Goal: Task Accomplishment & Management: Manage account settings

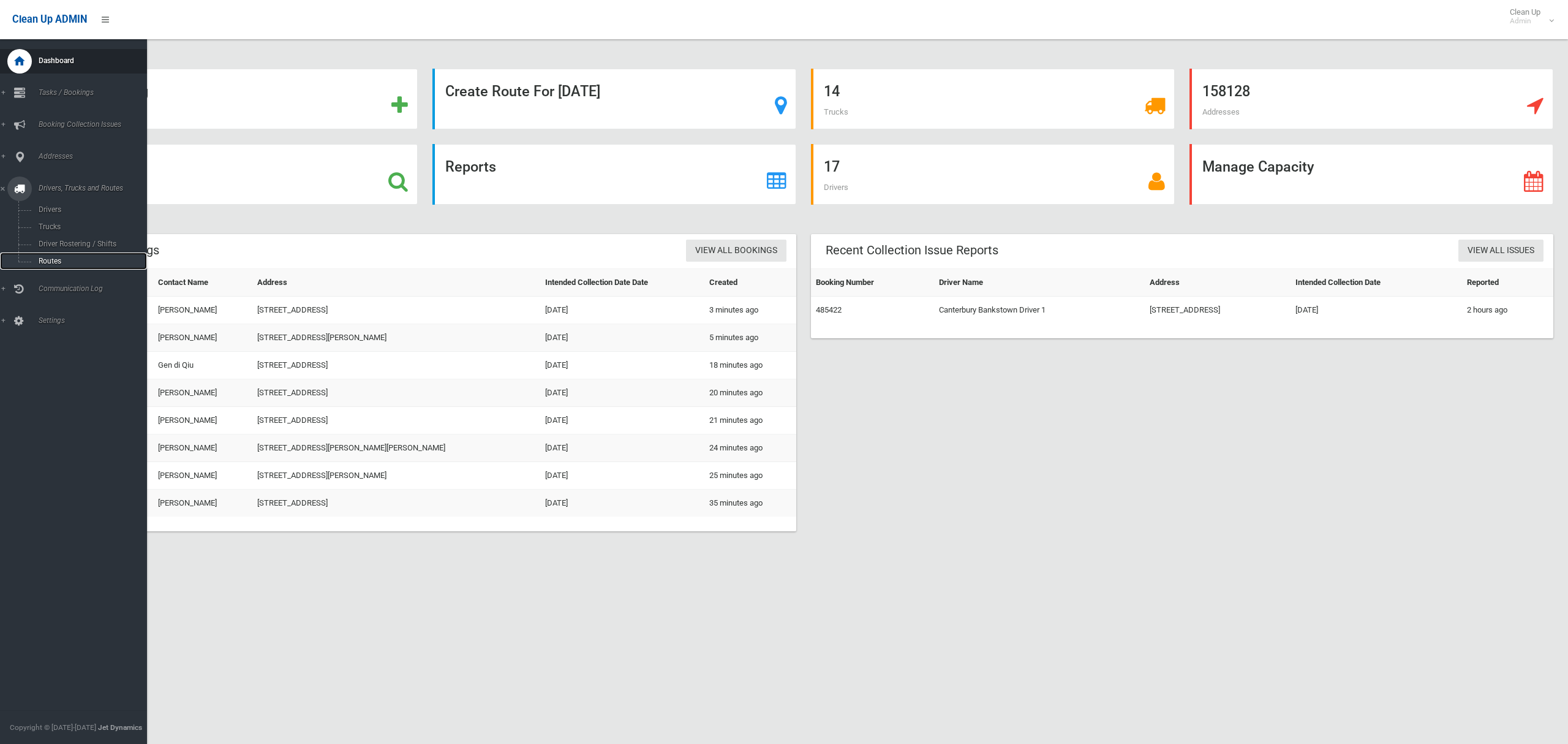
click at [52, 260] on span "Routes" at bounding box center [86, 260] width 102 height 9
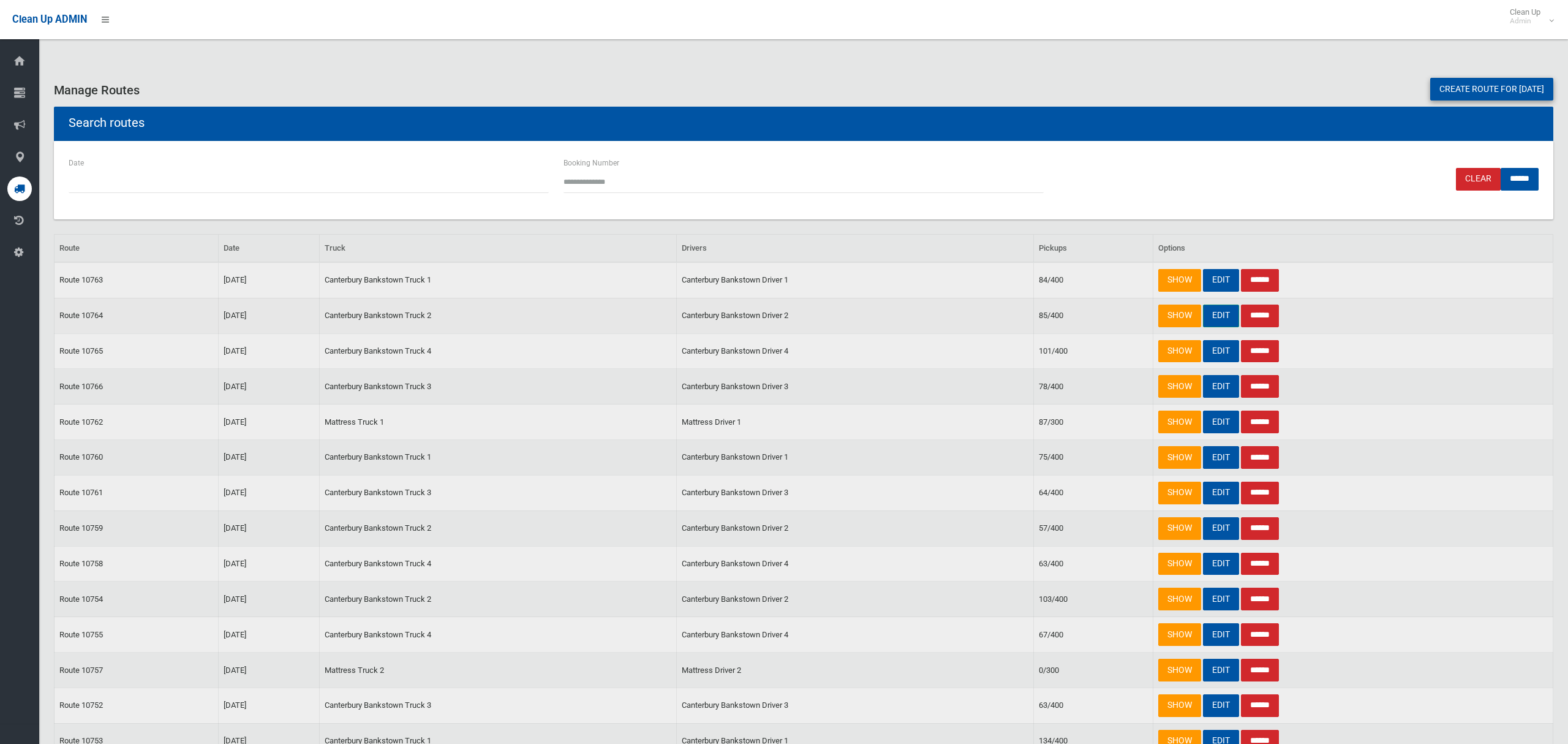
click at [1223, 316] on link "EDIT" at bounding box center [1221, 316] width 36 height 22
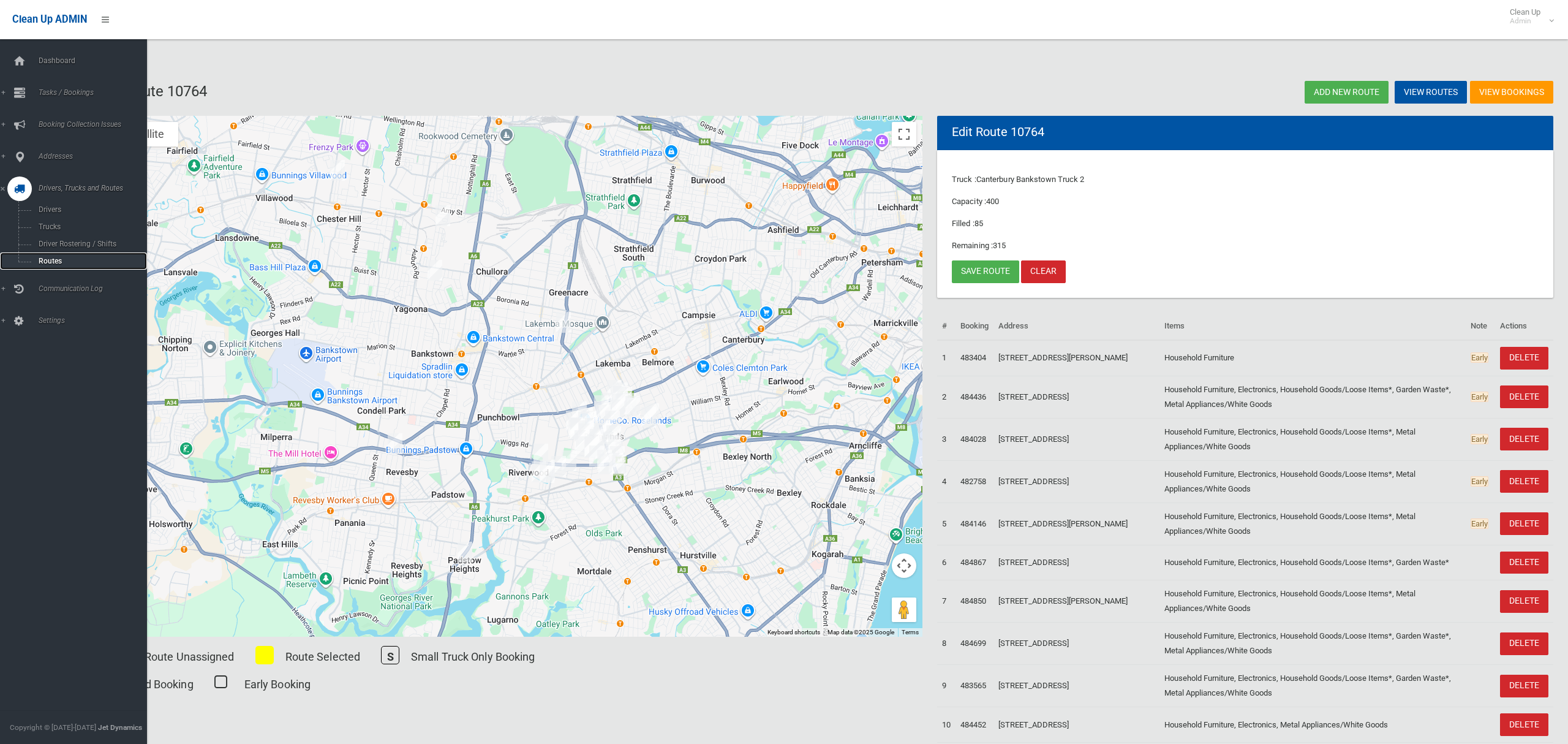
click at [44, 263] on span "Routes" at bounding box center [86, 260] width 102 height 9
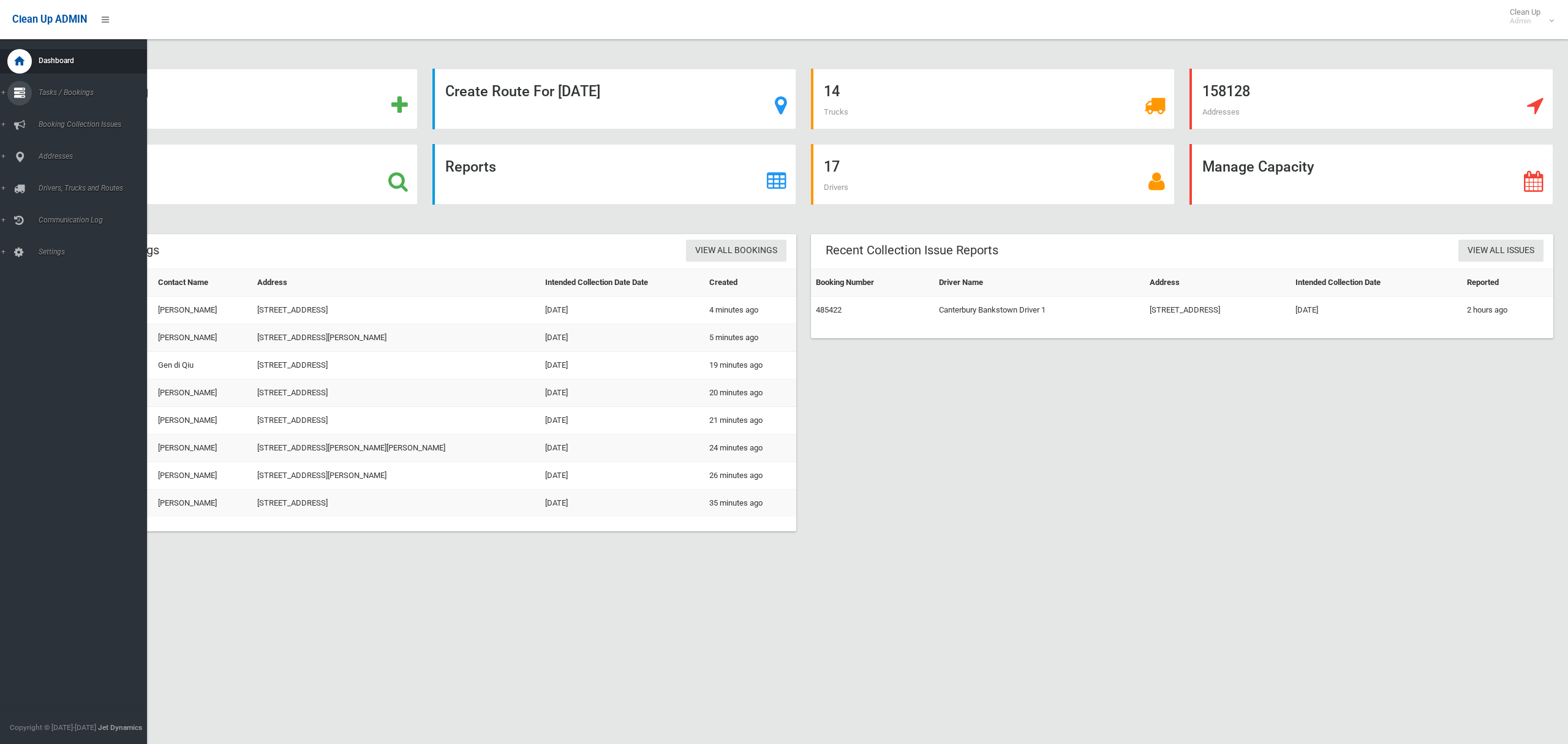
click at [30, 92] on div at bounding box center [20, 93] width 24 height 24
click at [44, 178] on span "Search" at bounding box center [86, 182] width 102 height 9
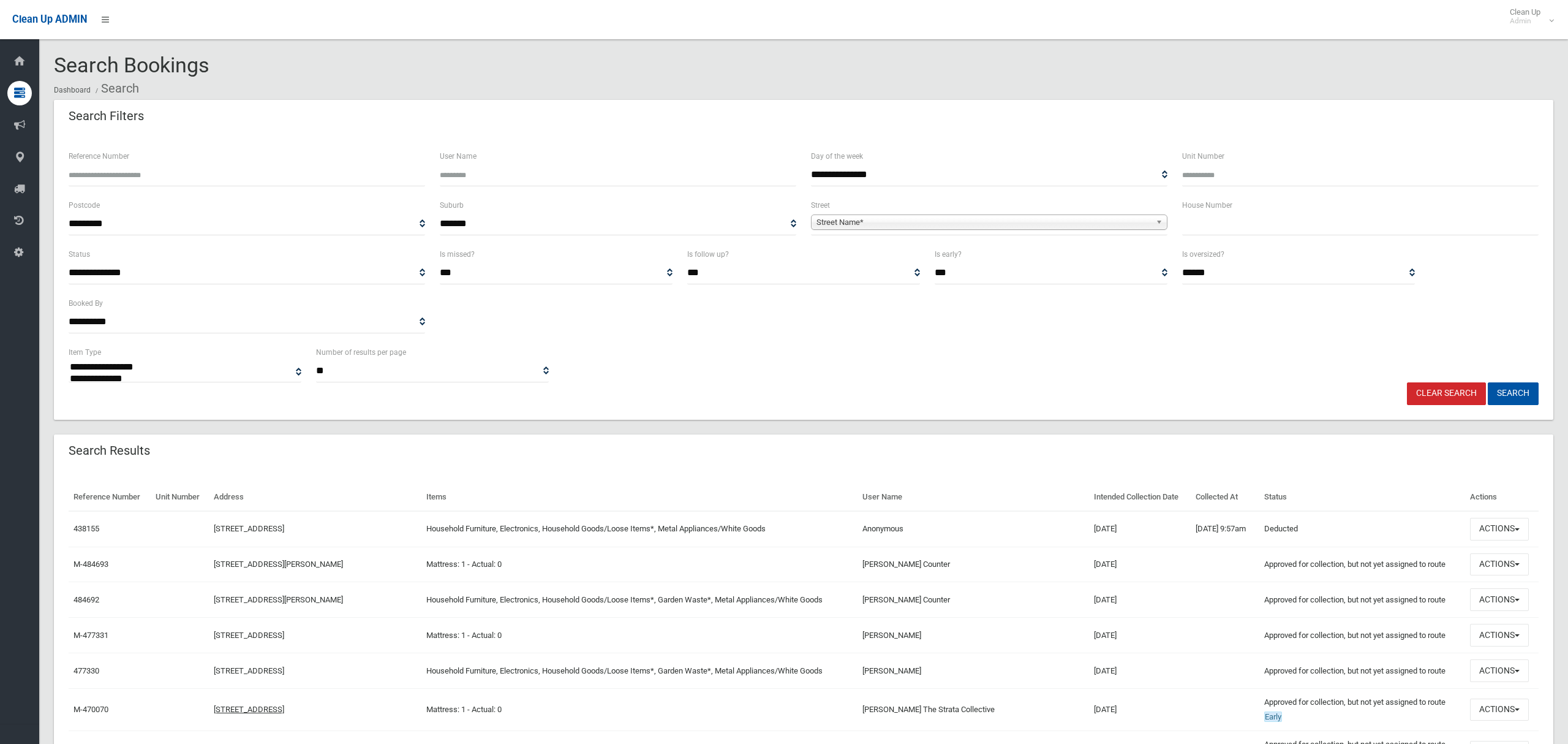
select select
drag, startPoint x: 1238, startPoint y: 226, endPoint x: 1210, endPoint y: 73, distance: 155.5
click at [1238, 226] on input "text" at bounding box center [1361, 224] width 356 height 22
type input "**"
click at [1000, 224] on span "Street Name*" at bounding box center [984, 222] width 335 height 15
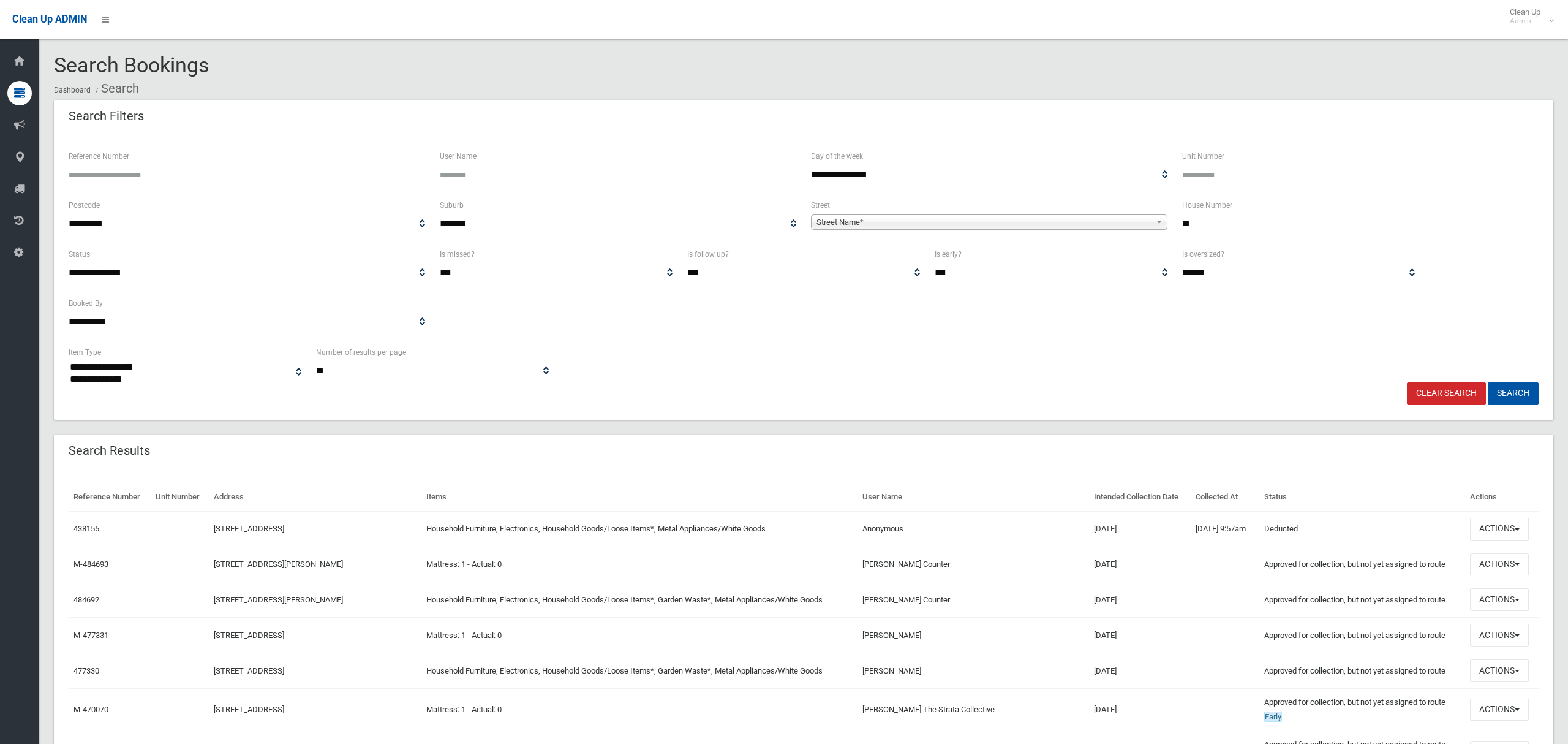
click at [1000, 228] on span "Street Name*" at bounding box center [984, 222] width 335 height 15
type input "********"
click at [971, 260] on li "Sherwood Street (REVESBY 2212)" at bounding box center [989, 256] width 350 height 16
click at [1516, 396] on button "Search" at bounding box center [1513, 393] width 51 height 22
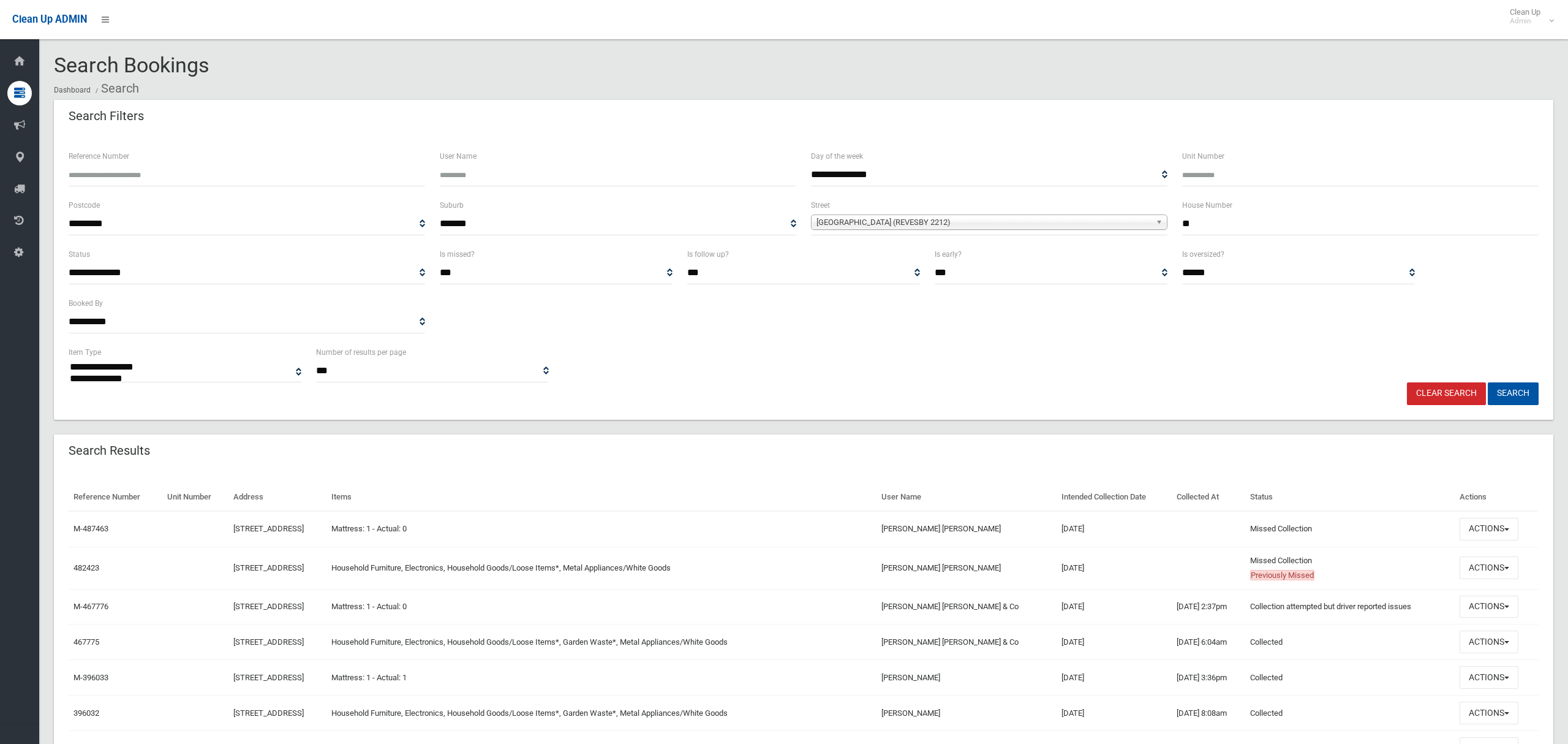
select select
click at [1497, 567] on button "Actions" at bounding box center [1489, 567] width 58 height 22
click at [1429, 395] on link "View Booking" at bounding box center [1448, 396] width 146 height 21
click at [1240, 176] on input "Unit Number" at bounding box center [1361, 175] width 356 height 22
type input "*"
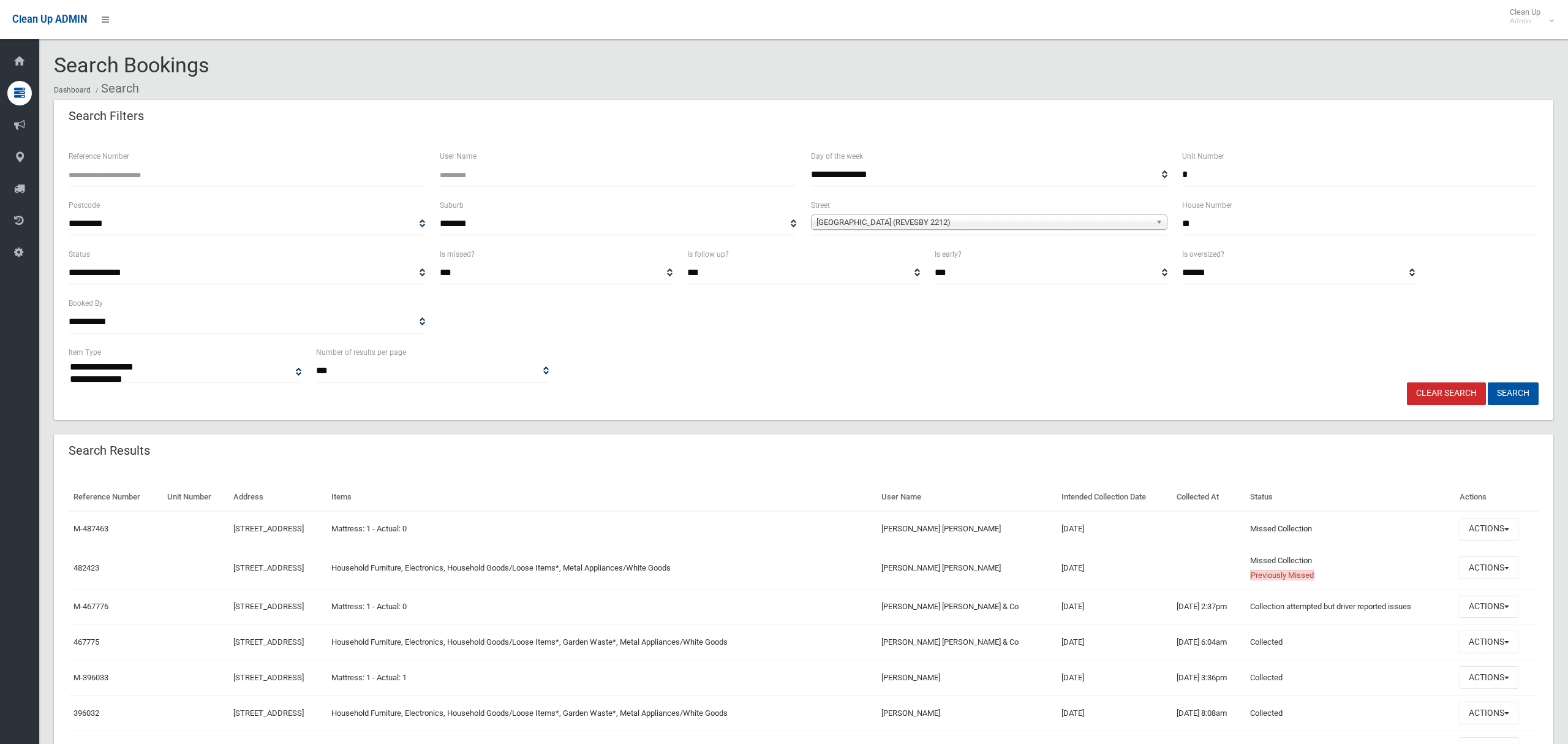
drag, startPoint x: 1208, startPoint y: 230, endPoint x: 1125, endPoint y: 177, distance: 98.5
click at [1157, 222] on div "**********" at bounding box center [804, 222] width 1485 height 49
type input "***"
click at [891, 225] on span "Sherwood Street (REVESBY 2212)" at bounding box center [984, 222] width 335 height 15
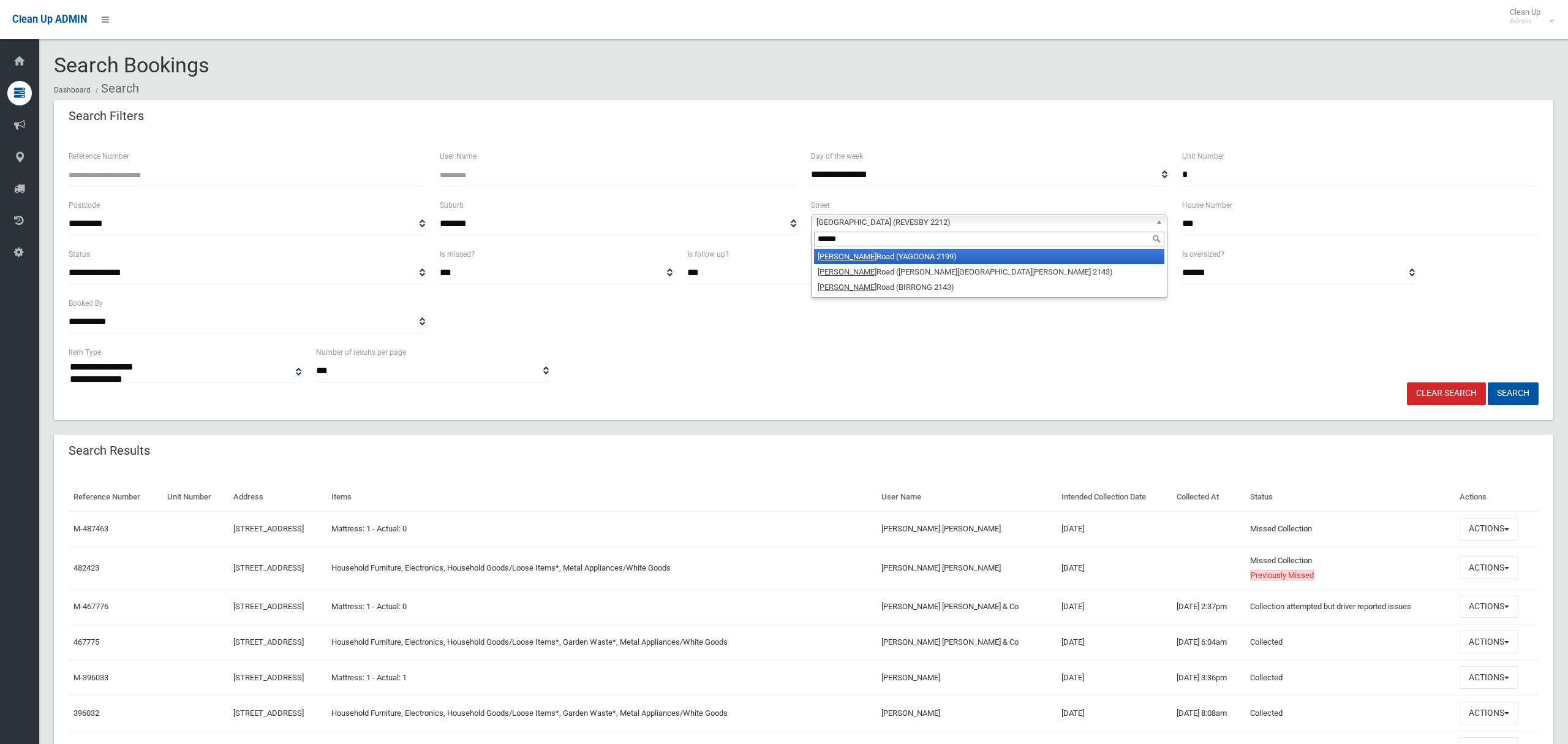
type input "******"
click at [895, 261] on li "Cooper Road (YAGOONA 2199)" at bounding box center [989, 256] width 350 height 16
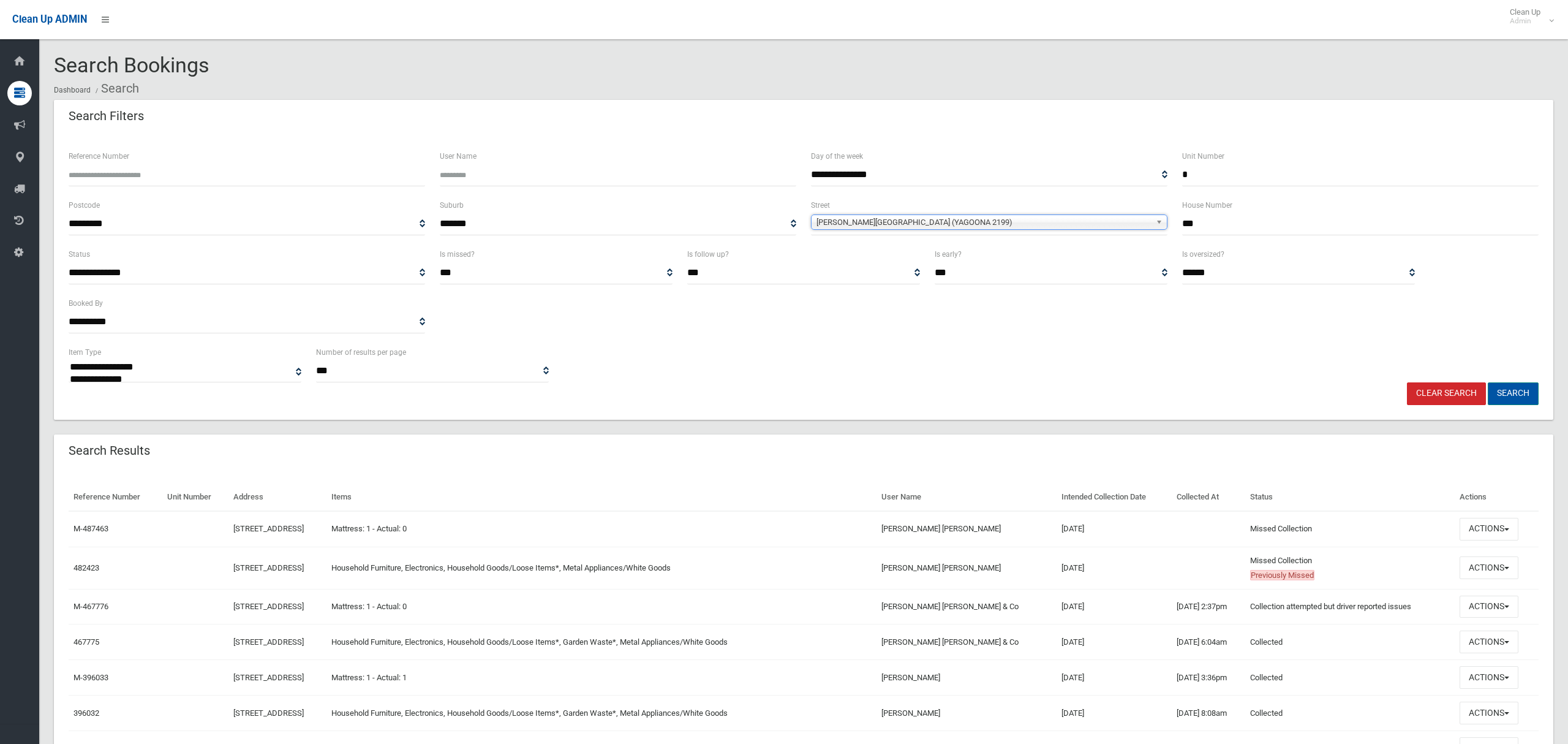
click at [1522, 394] on button "Search" at bounding box center [1513, 393] width 51 height 22
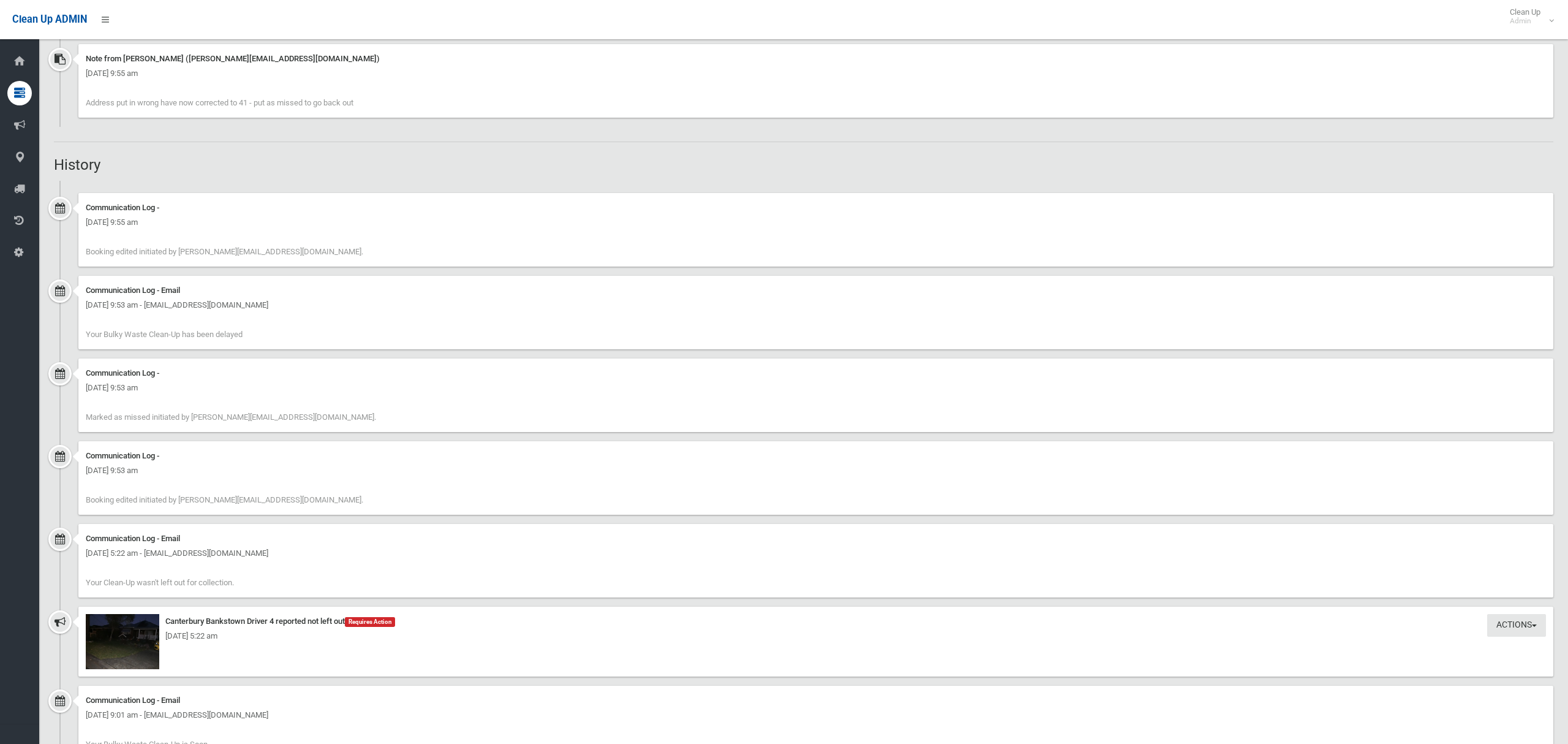
scroll to position [885, 0]
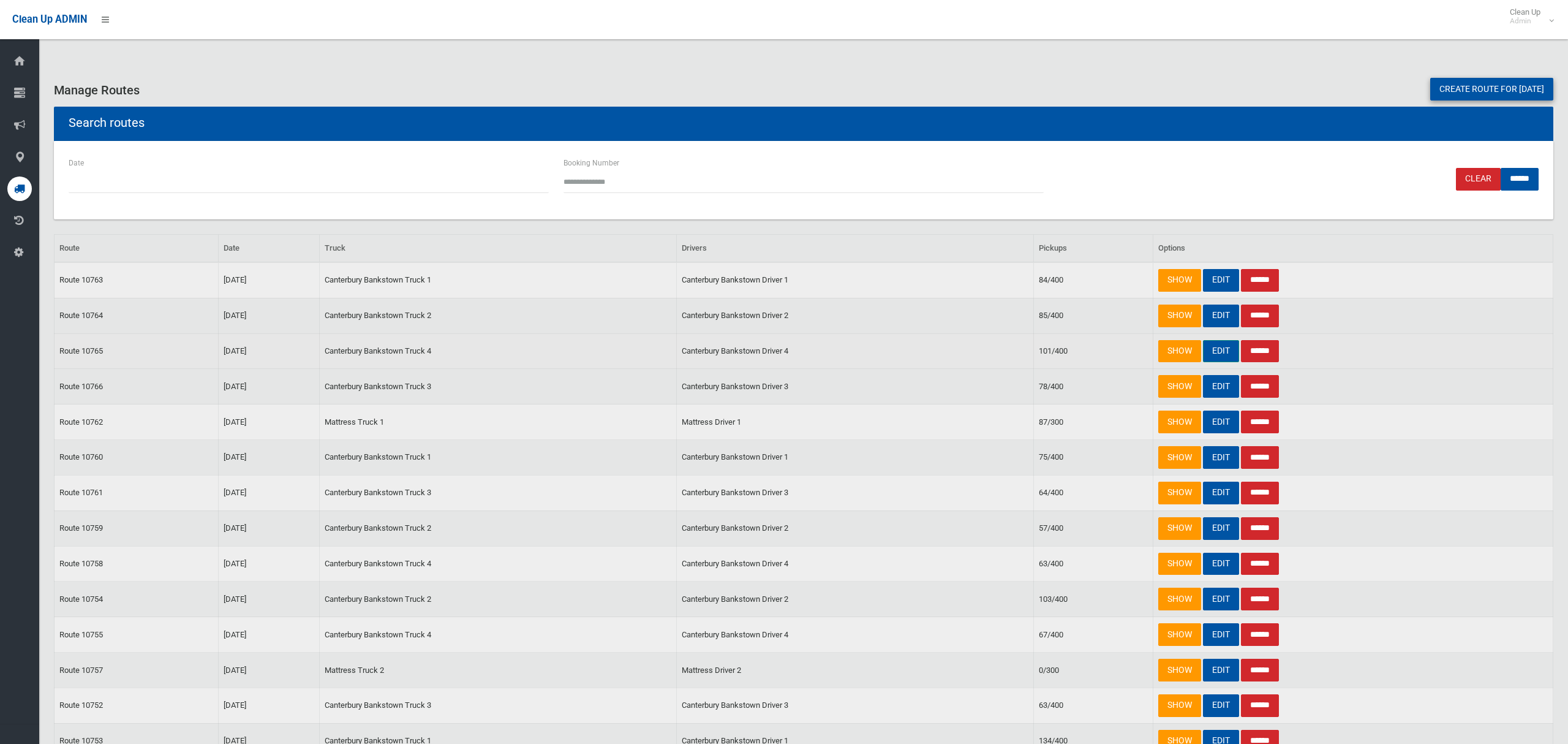
click at [1221, 350] on link "EDIT" at bounding box center [1221, 351] width 36 height 22
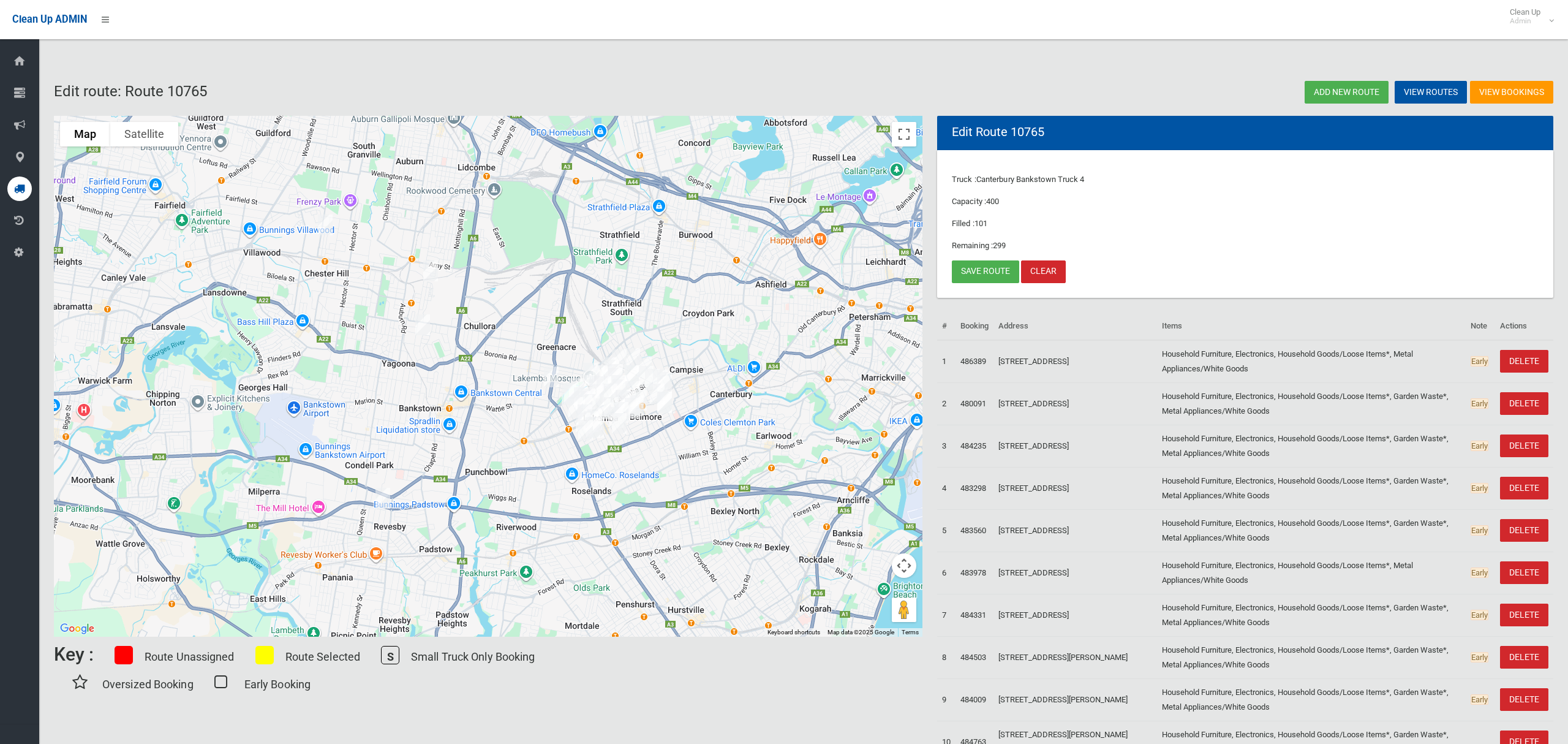
click at [389, 497] on img "41 Sherwood Street, REVESBY NSW 2212" at bounding box center [383, 498] width 24 height 31
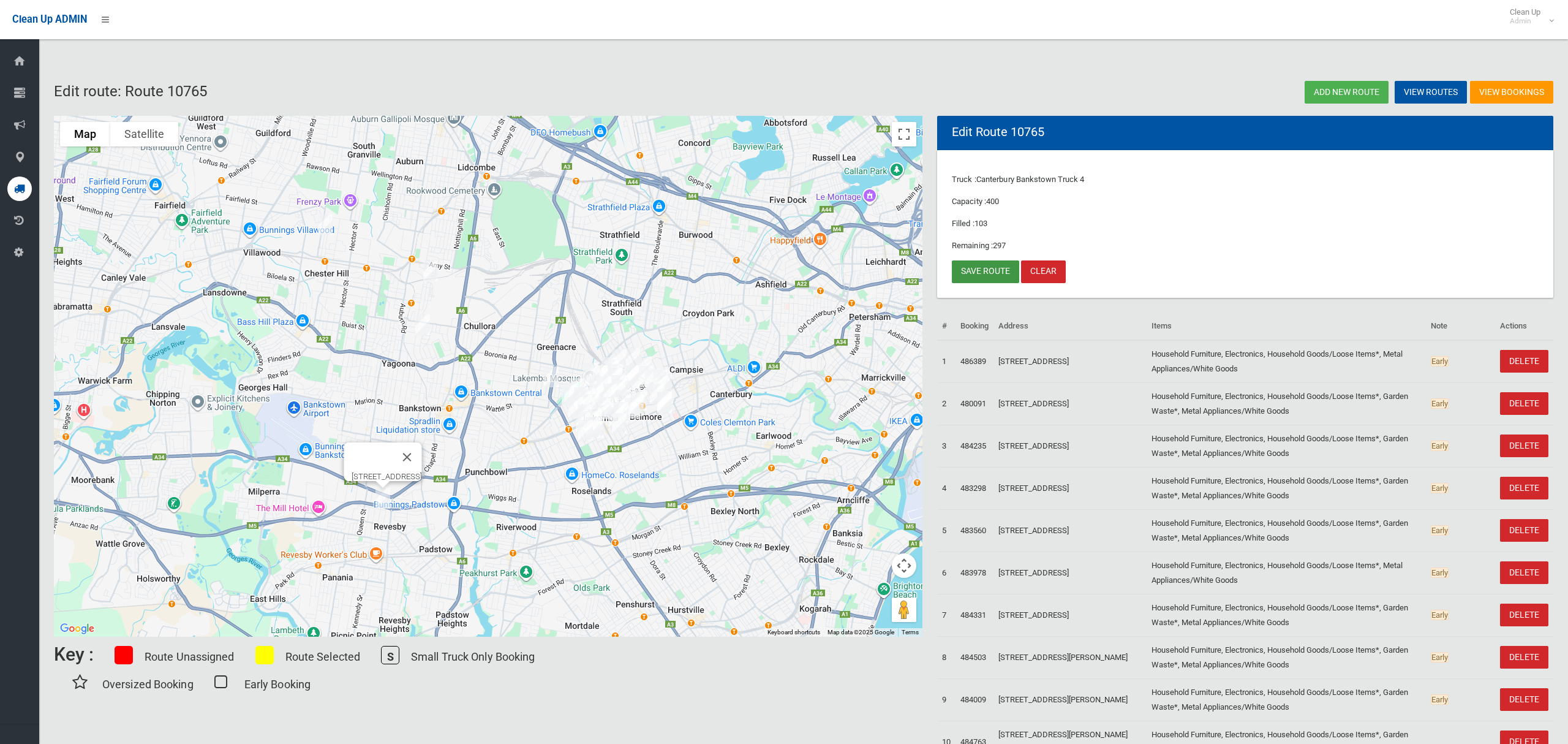
click at [969, 273] on link "Save route" at bounding box center [985, 271] width 67 height 22
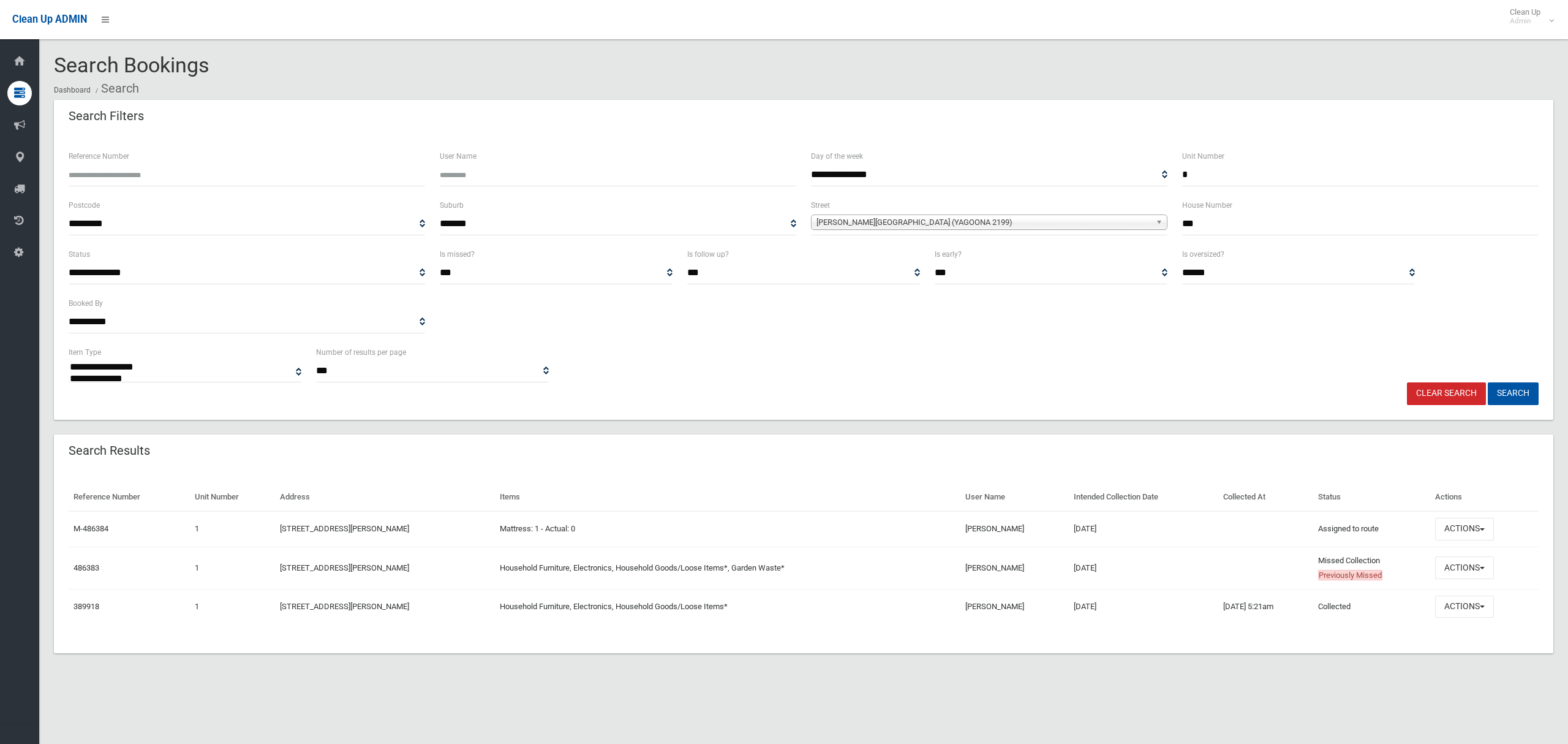
select select
click at [1452, 571] on button "Actions" at bounding box center [1465, 567] width 58 height 22
click at [1393, 399] on link "View Booking" at bounding box center [1424, 396] width 146 height 21
drag, startPoint x: 1181, startPoint y: 172, endPoint x: 1127, endPoint y: 169, distance: 54.1
click at [1127, 169] on div "**********" at bounding box center [804, 173] width 1485 height 49
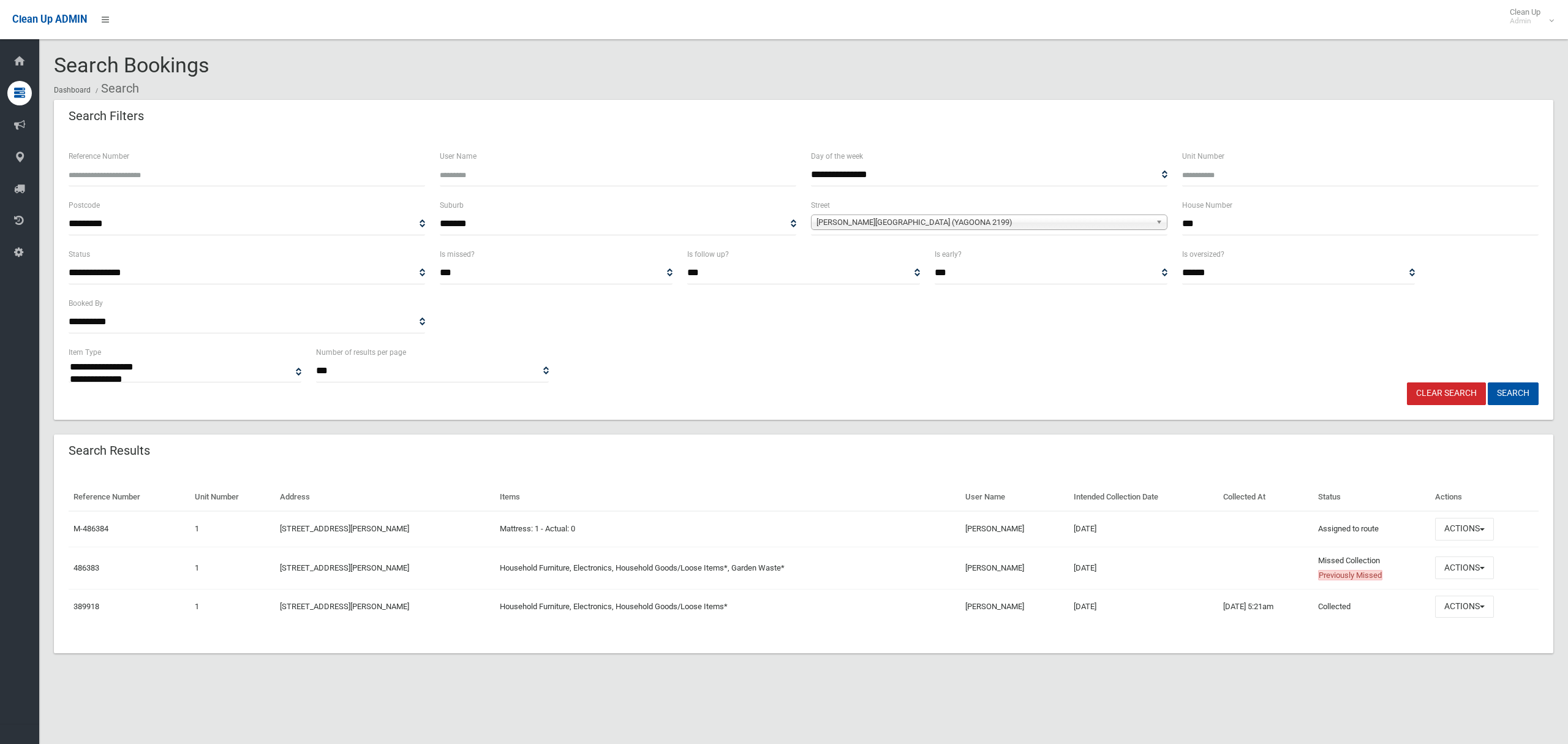
drag, startPoint x: 1182, startPoint y: 231, endPoint x: 1124, endPoint y: 222, distance: 58.7
click at [1125, 222] on div "**********" at bounding box center [804, 222] width 1485 height 49
type input "**"
click at [989, 227] on span "Cooper Road (YAGOONA 2199)" at bounding box center [984, 222] width 335 height 15
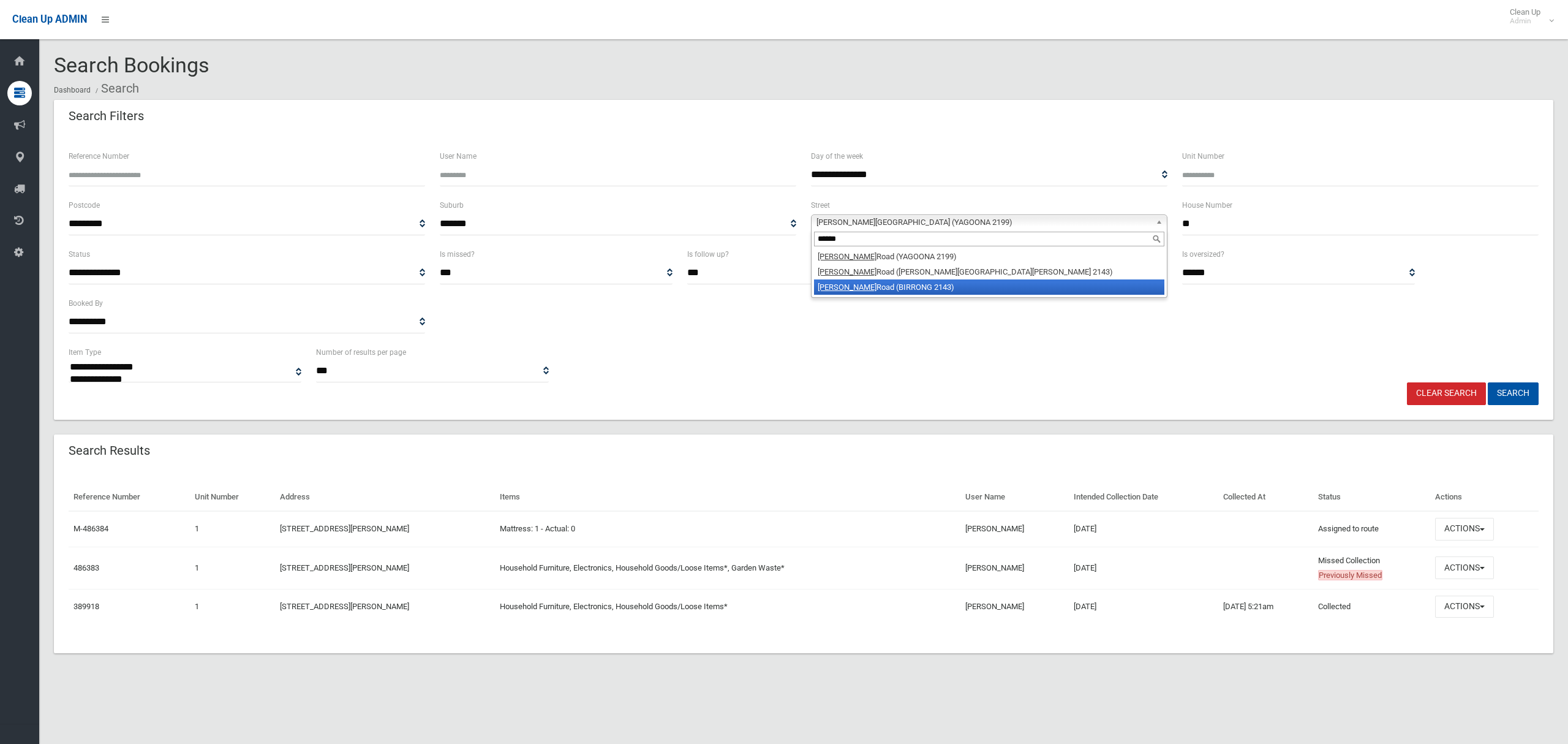
type input "******"
click at [913, 290] on li "Cooper Road (BIRRONG 2143)" at bounding box center [989, 287] width 350 height 16
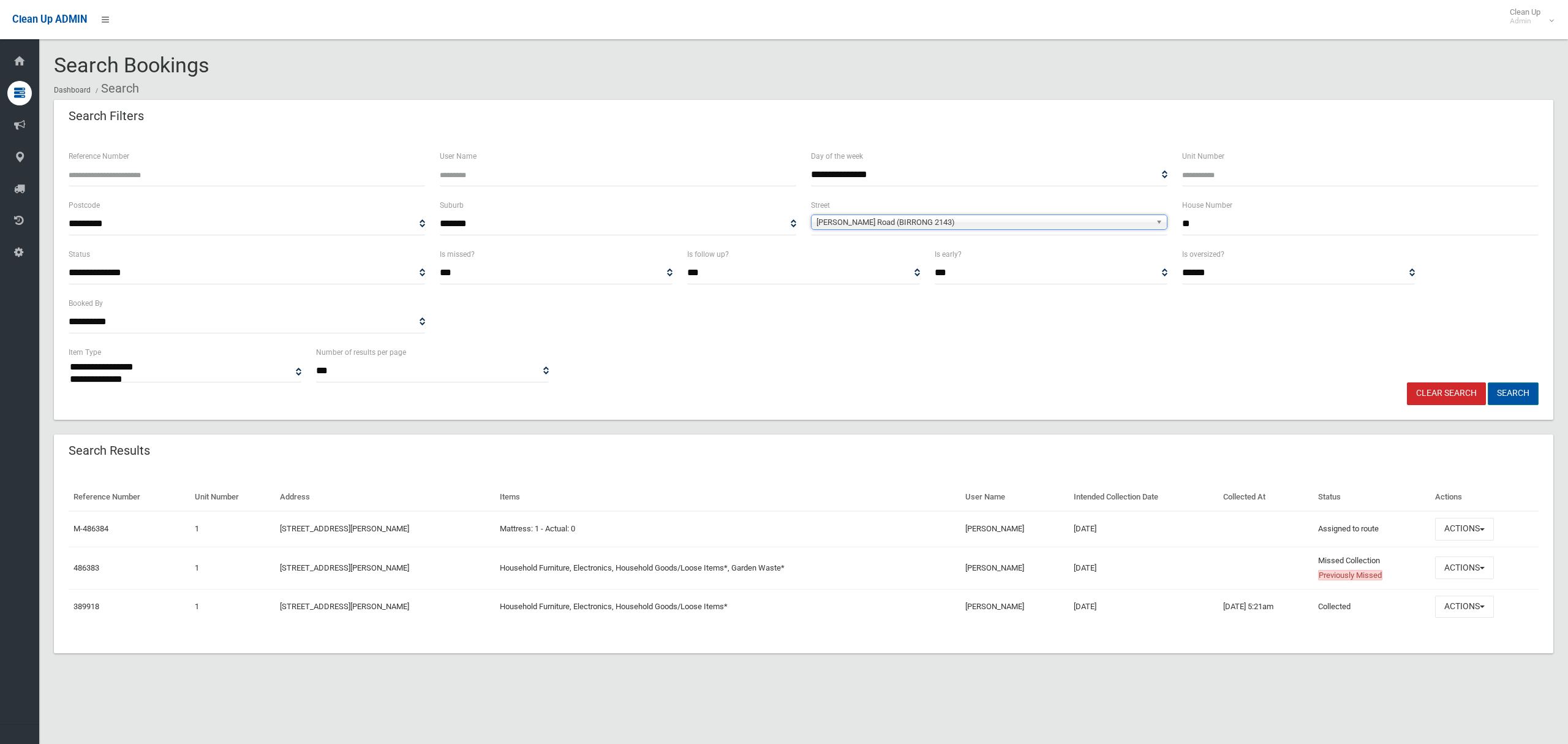
click at [1514, 397] on button "Search" at bounding box center [1513, 393] width 51 height 22
click at [1442, 568] on button "Actions" at bounding box center [1465, 567] width 58 height 22
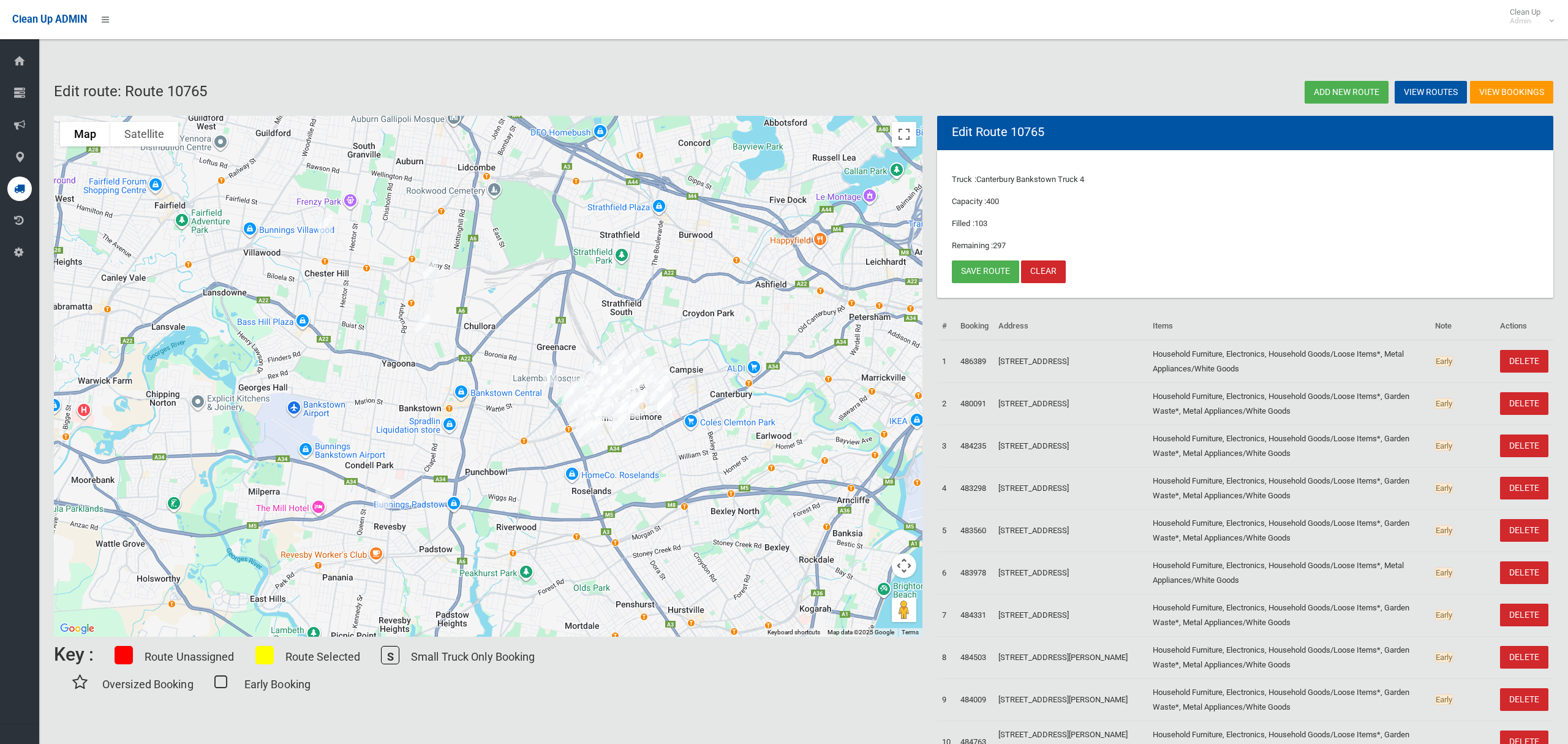
click at [16, 188] on icon at bounding box center [20, 188] width 11 height 24
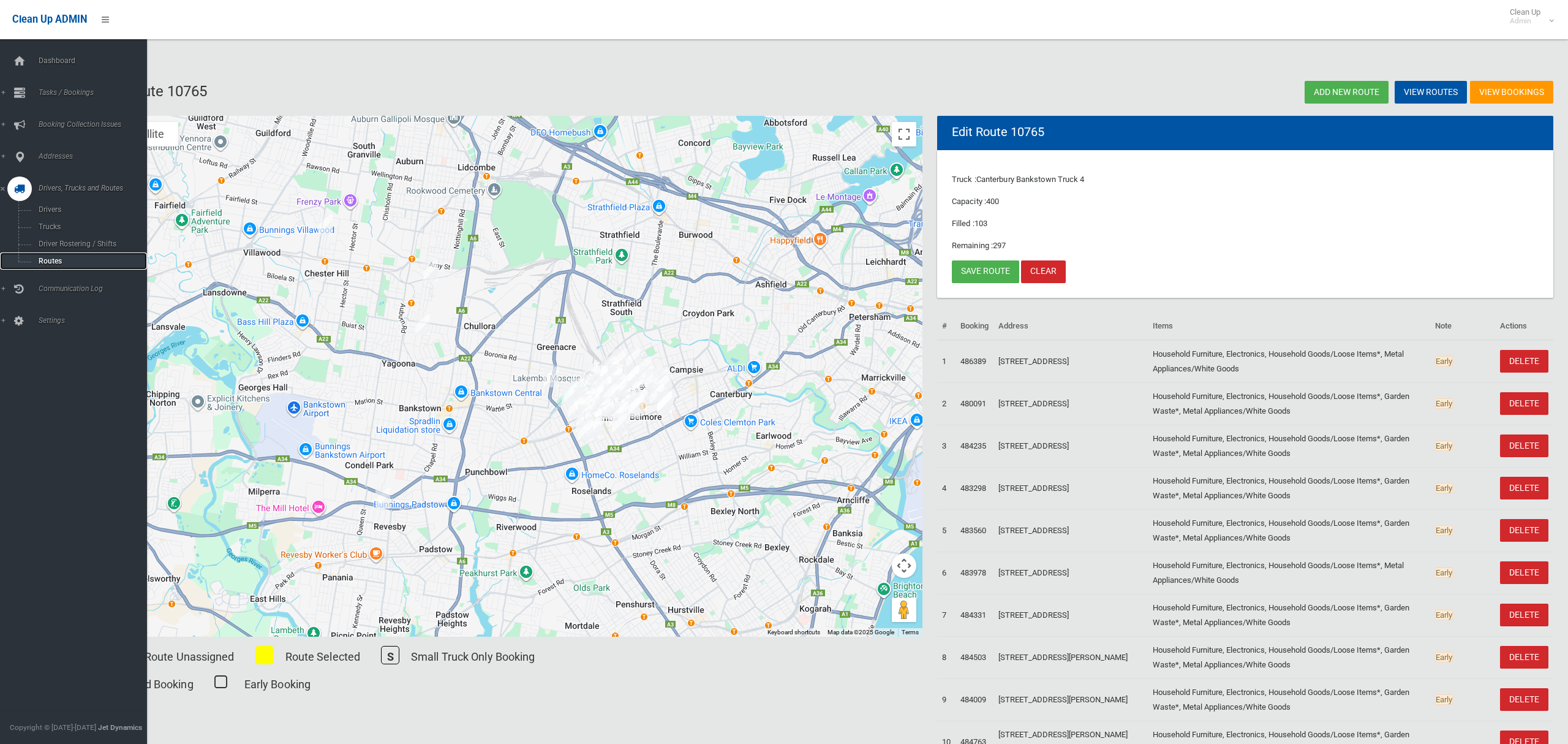
click at [50, 260] on span "Routes" at bounding box center [86, 260] width 102 height 9
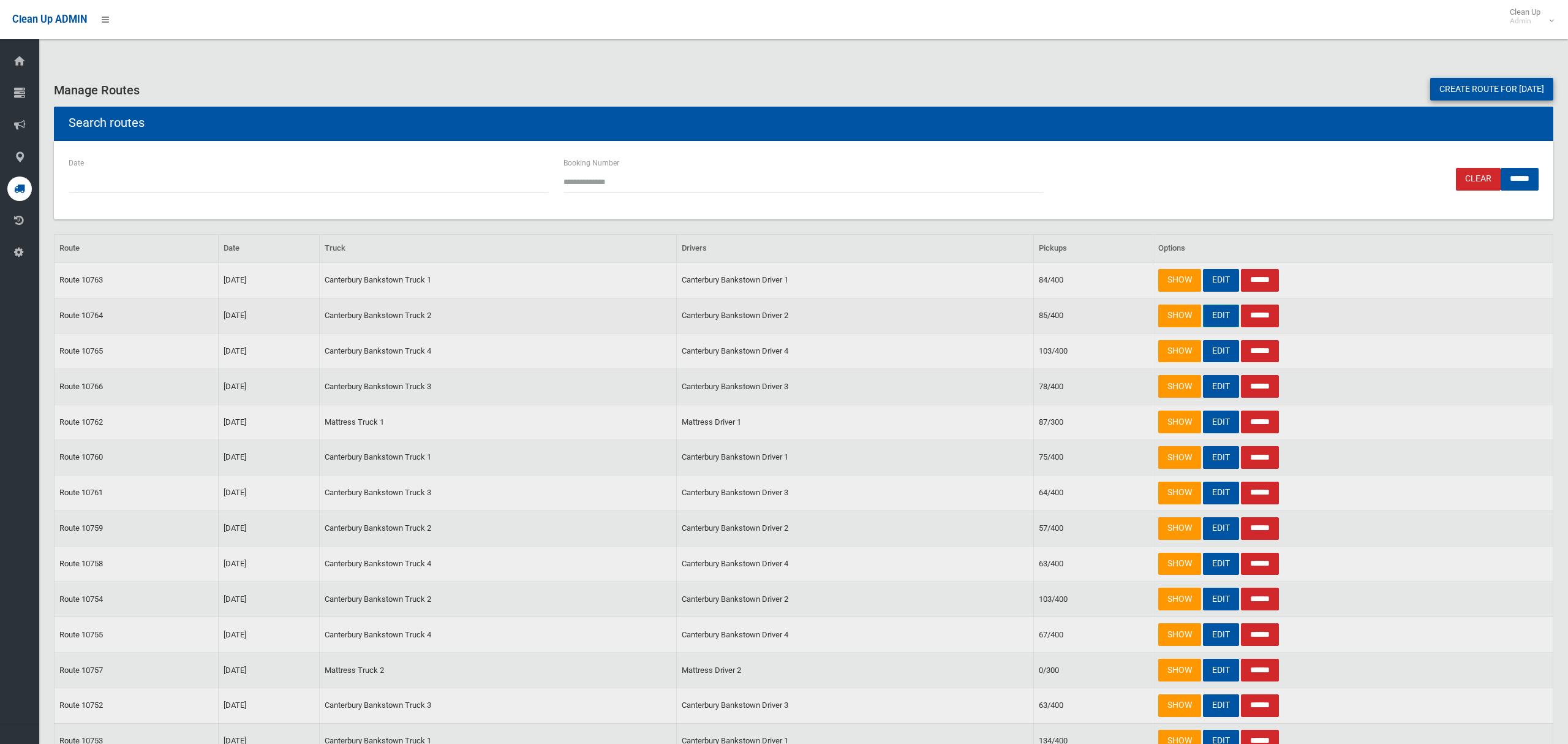
click at [1212, 319] on link "EDIT" at bounding box center [1221, 316] width 36 height 22
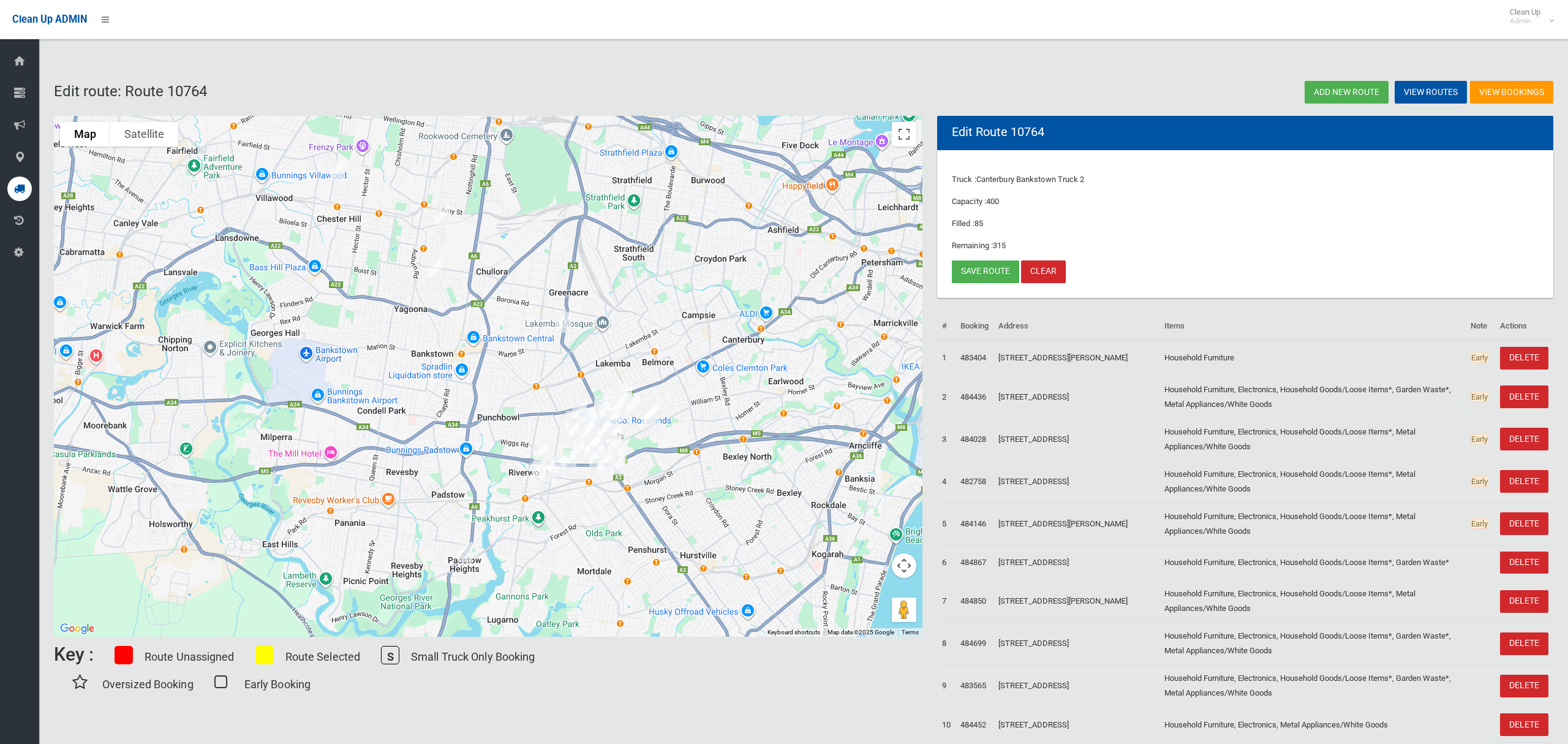
click at [436, 275] on img "1/217 Cooper Road, YAGOONA NSW 2199" at bounding box center [435, 270] width 24 height 31
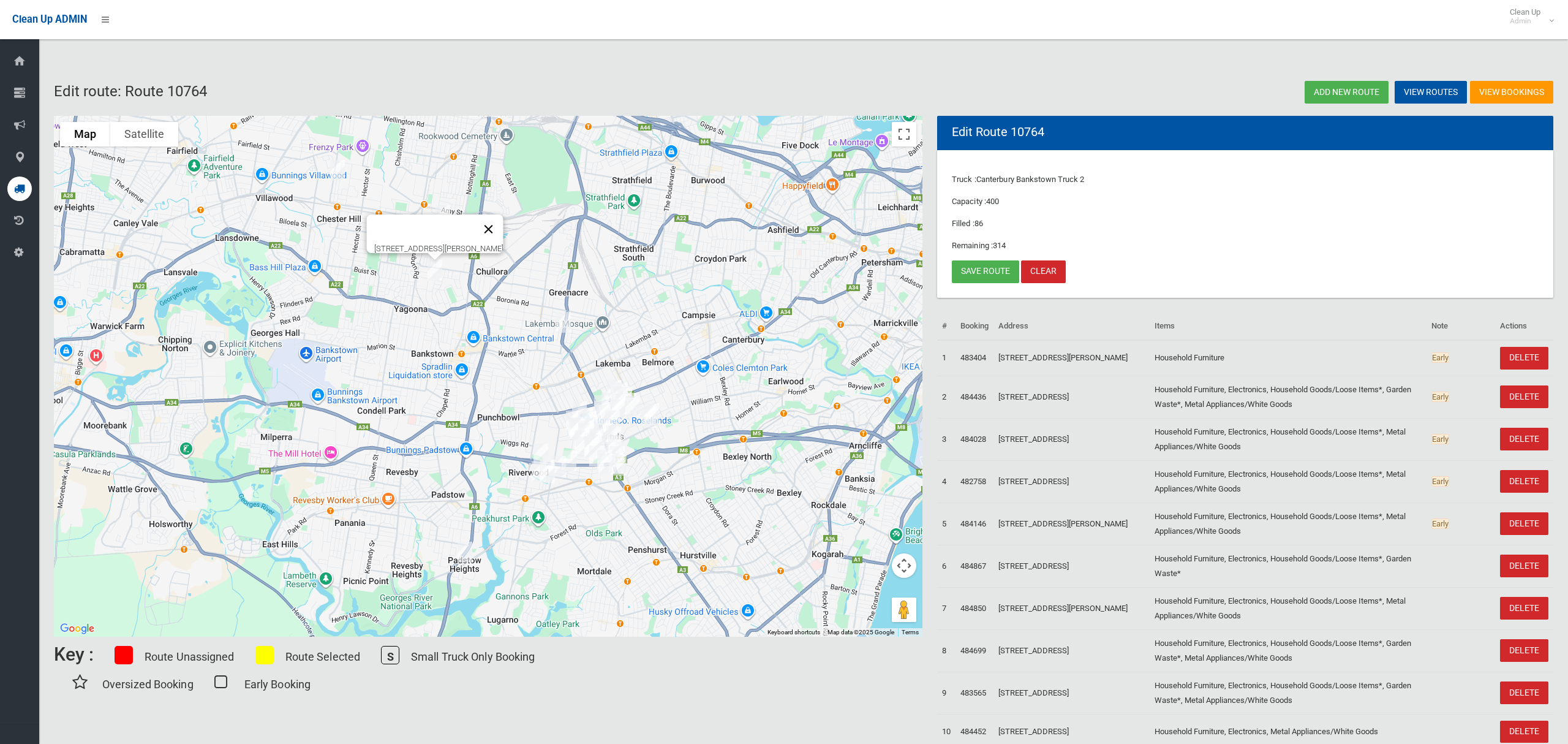
click at [503, 219] on button "Close" at bounding box center [488, 229] width 29 height 29
click at [976, 269] on link "Save route" at bounding box center [985, 271] width 67 height 22
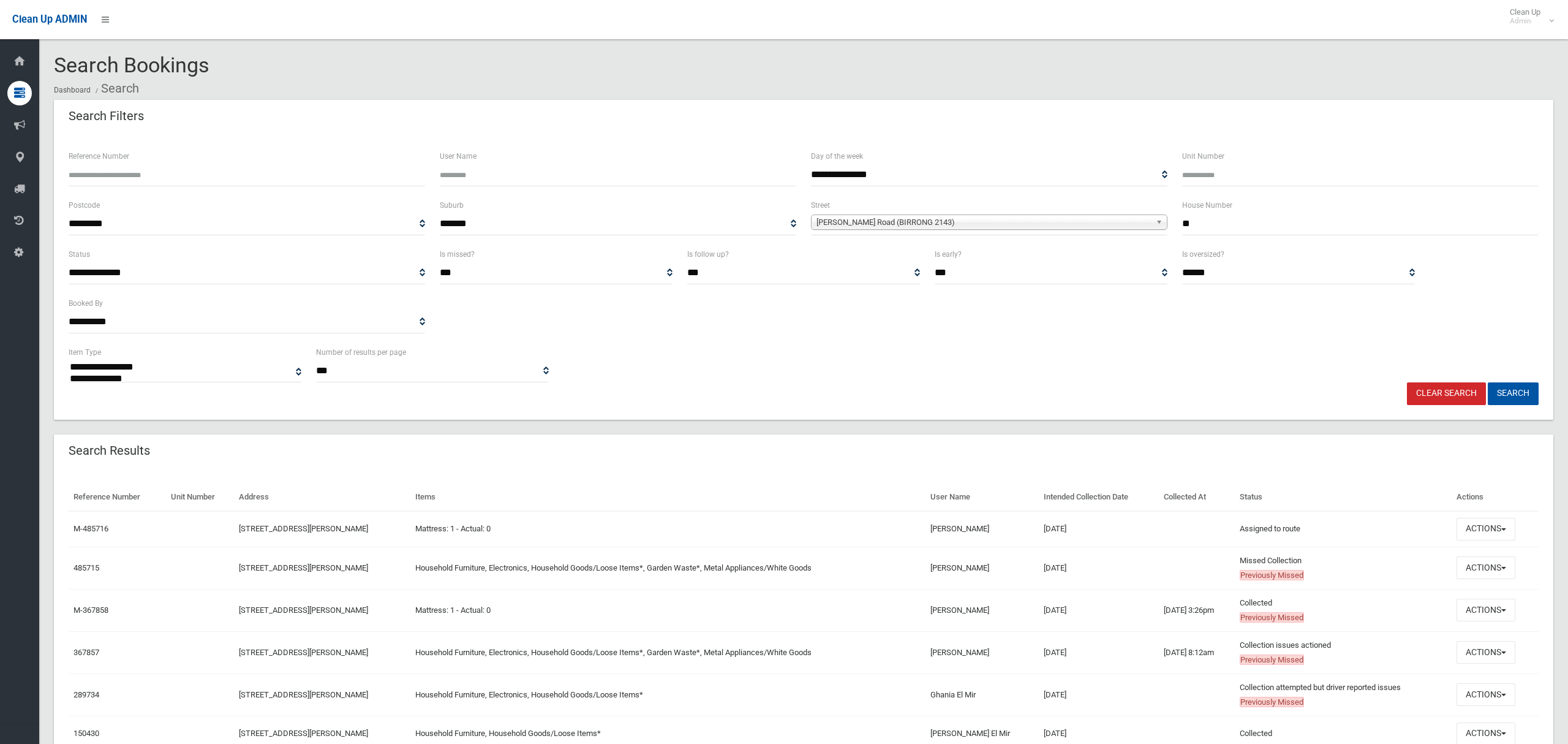
select select
click at [1469, 566] on button "Actions" at bounding box center [1486, 567] width 58 height 22
click at [1413, 390] on link "View Booking" at bounding box center [1445, 396] width 146 height 21
drag, startPoint x: 1193, startPoint y: 220, endPoint x: 1154, endPoint y: 222, distance: 39.1
click at [1154, 222] on div "**********" at bounding box center [804, 222] width 1485 height 49
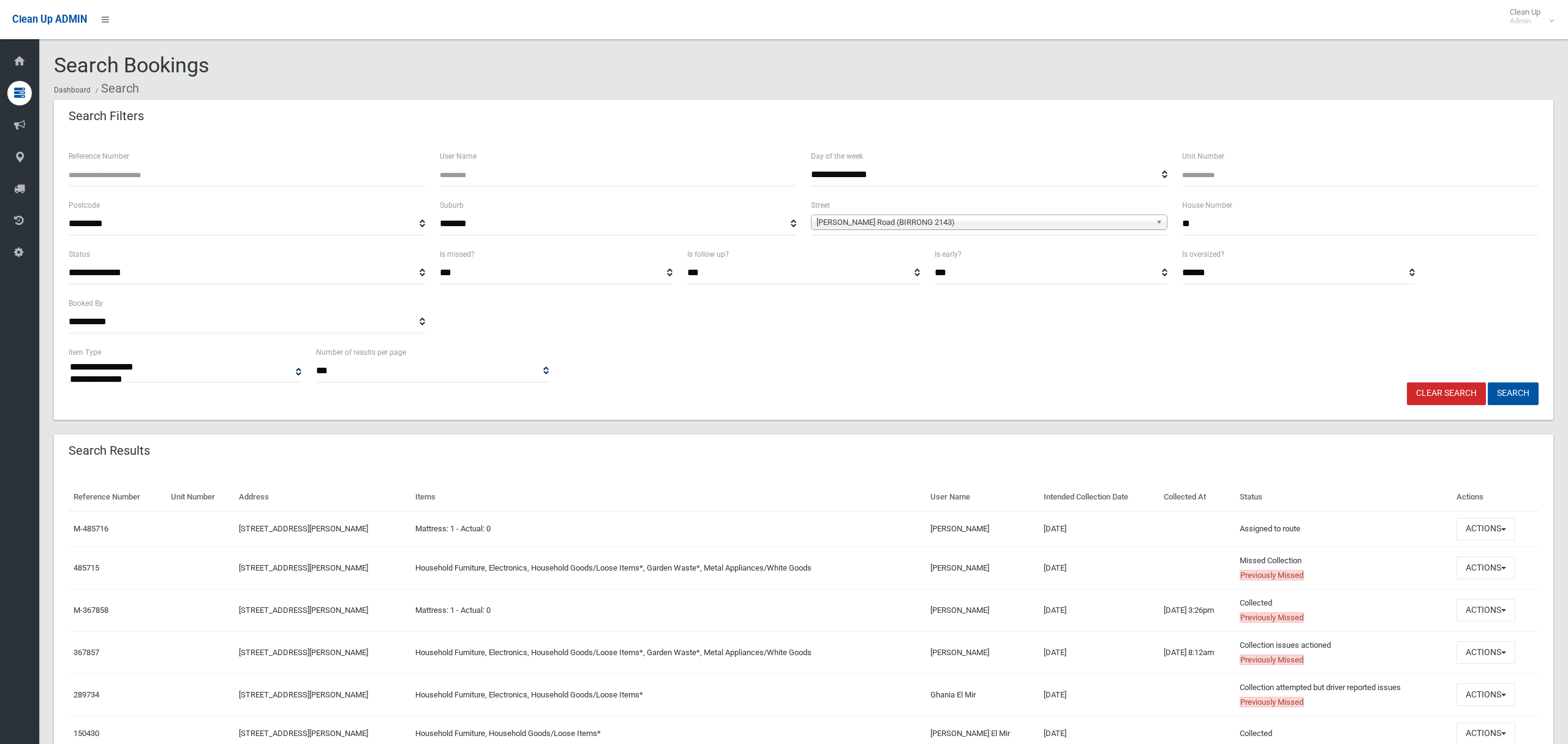
type input "**"
click at [868, 226] on span "Cooper Road (BIRRONG 2143)" at bounding box center [984, 222] width 335 height 15
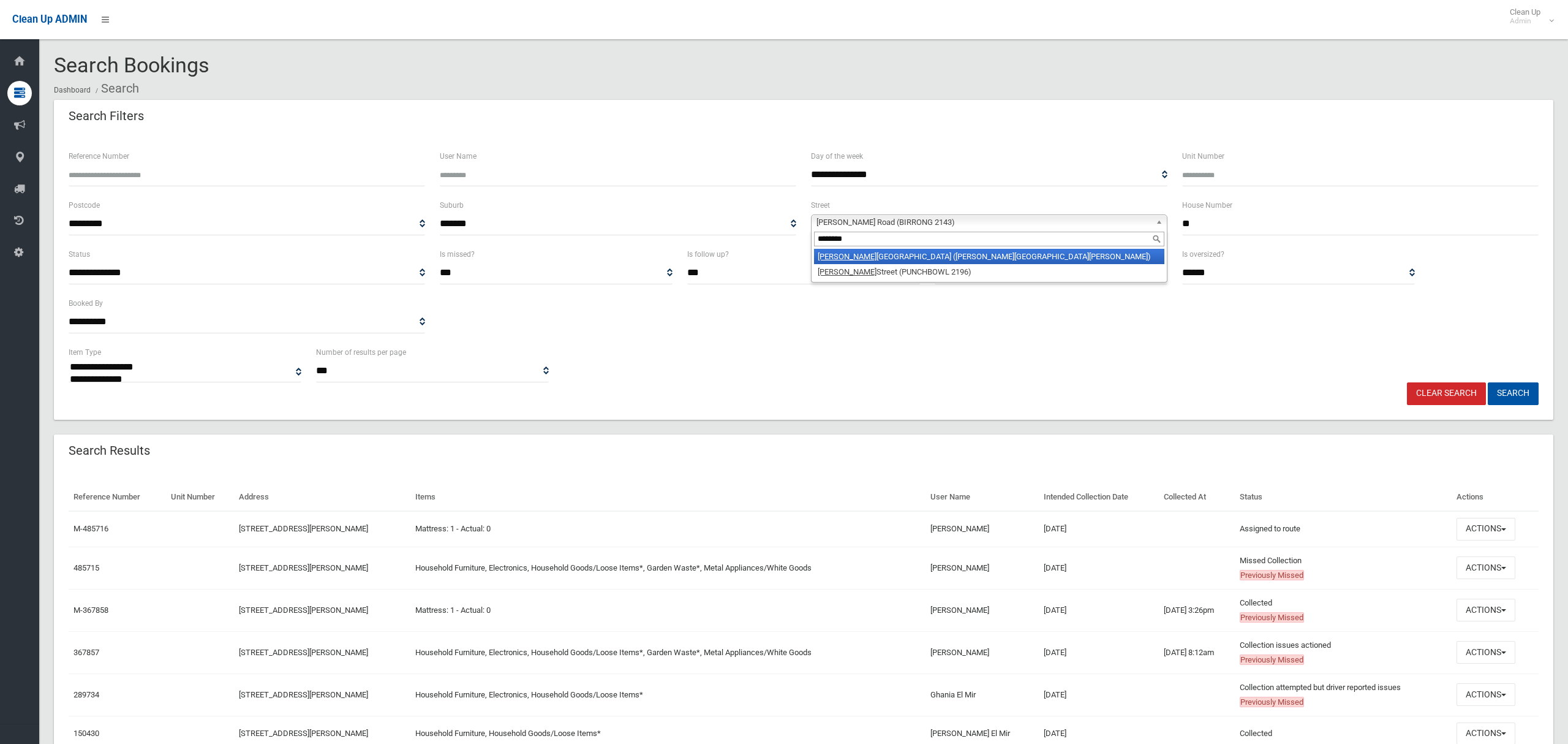
type input "********"
click at [879, 257] on li "Campbell Hill Road (CHESTER HILL 2162)" at bounding box center [989, 256] width 350 height 16
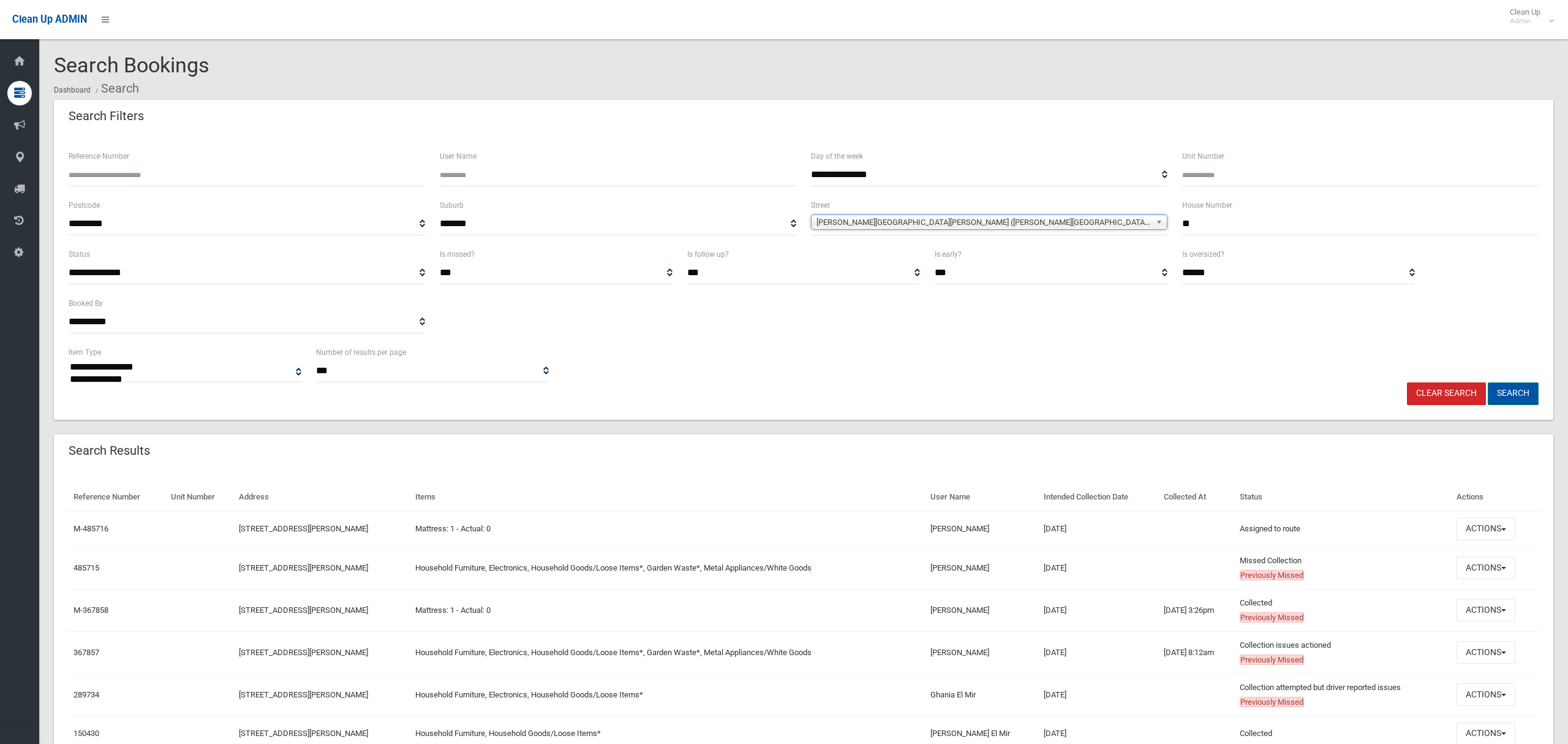
click at [1509, 396] on button "Search" at bounding box center [1513, 393] width 51 height 22
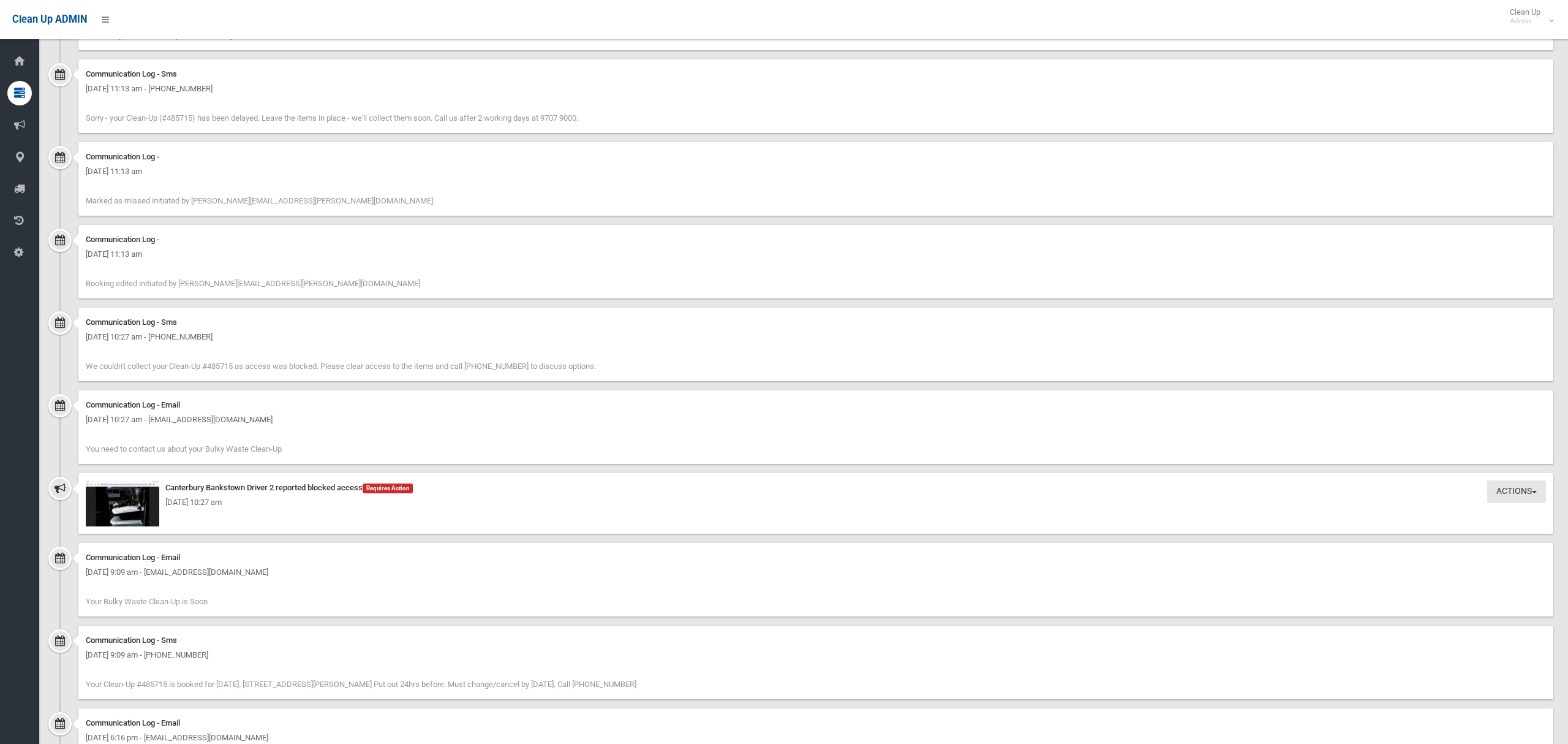
scroll to position [1138, 0]
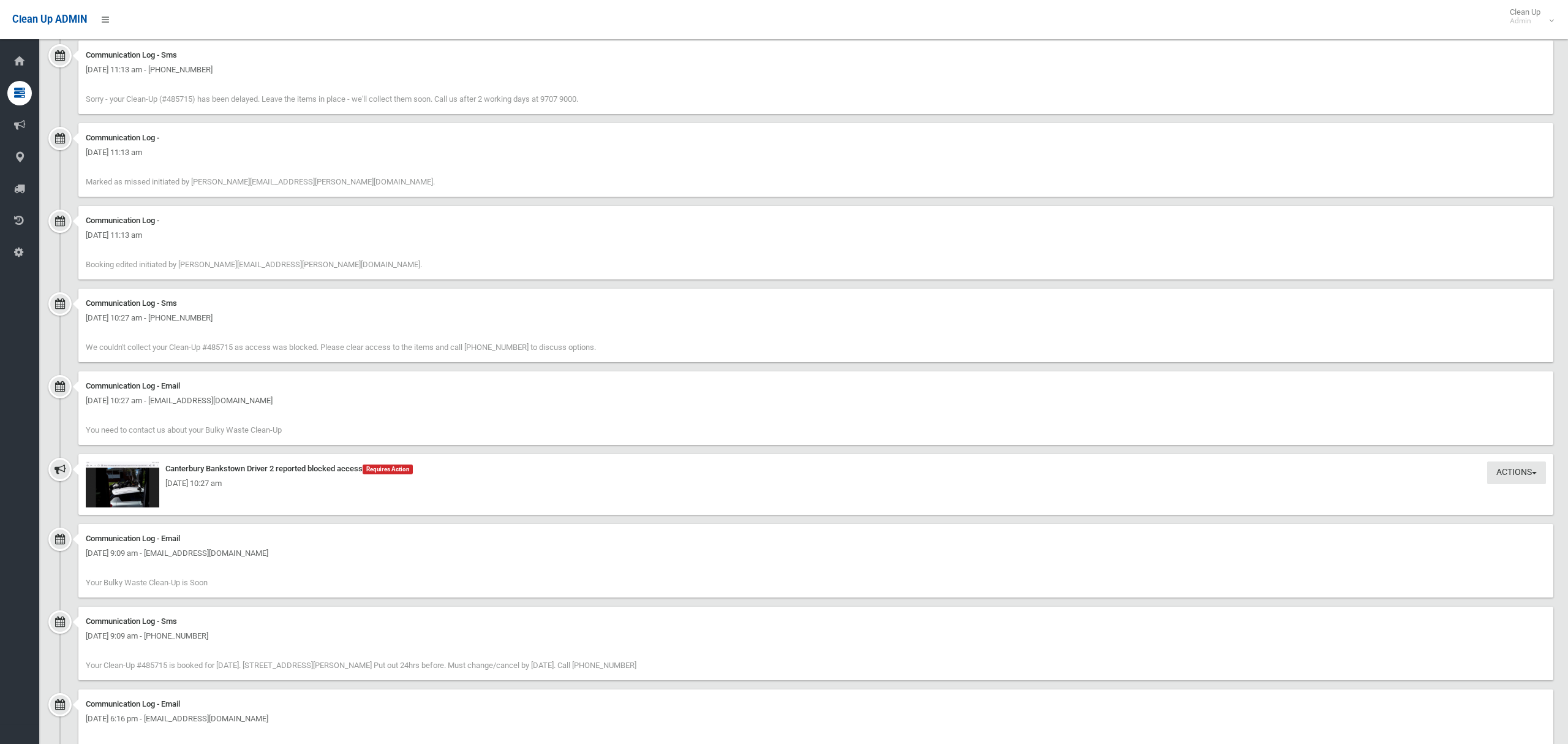
click at [101, 490] on div "[DATE] 10:27 am" at bounding box center [816, 484] width 1461 height 15
click at [127, 493] on img at bounding box center [122, 484] width 73 height 46
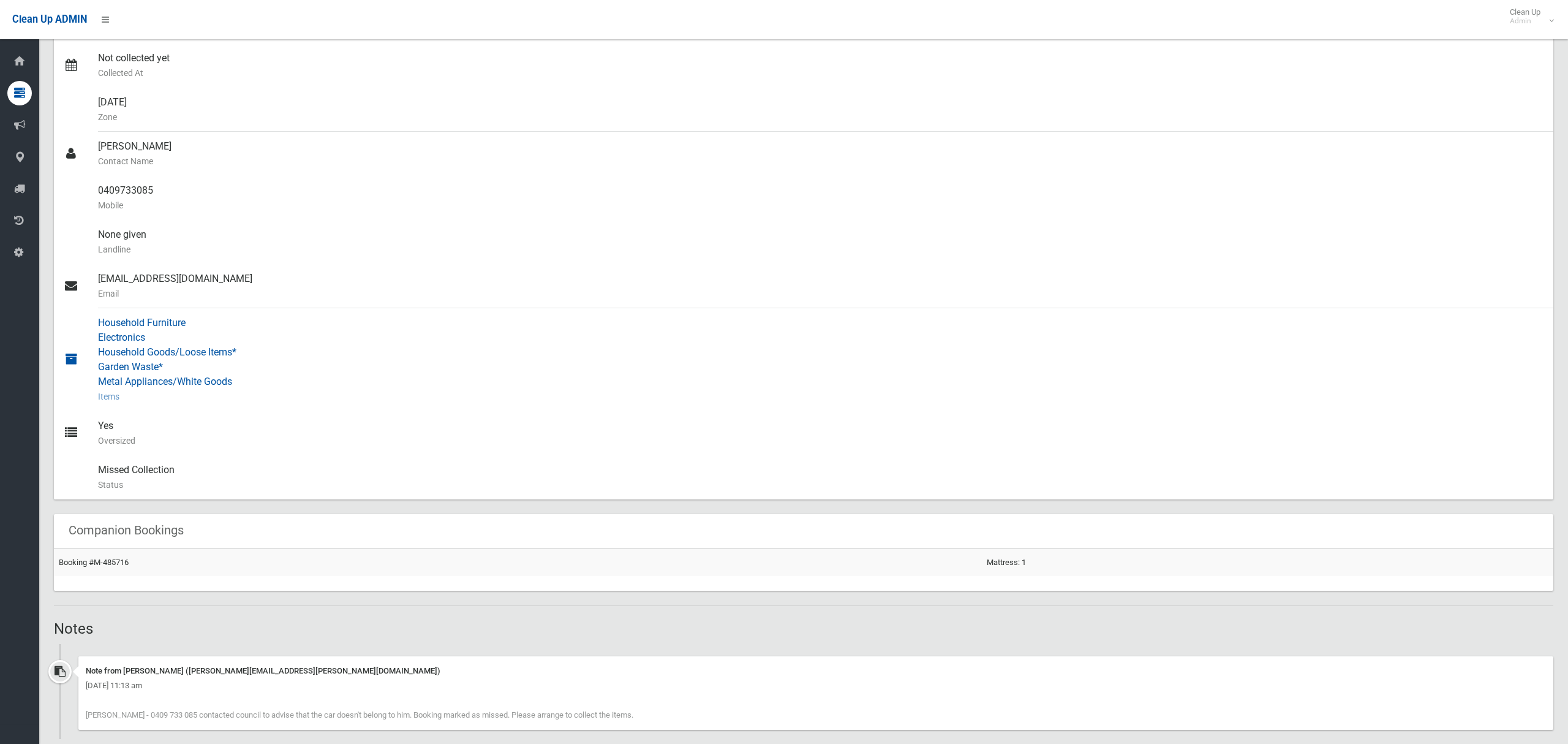
scroll to position [0, 0]
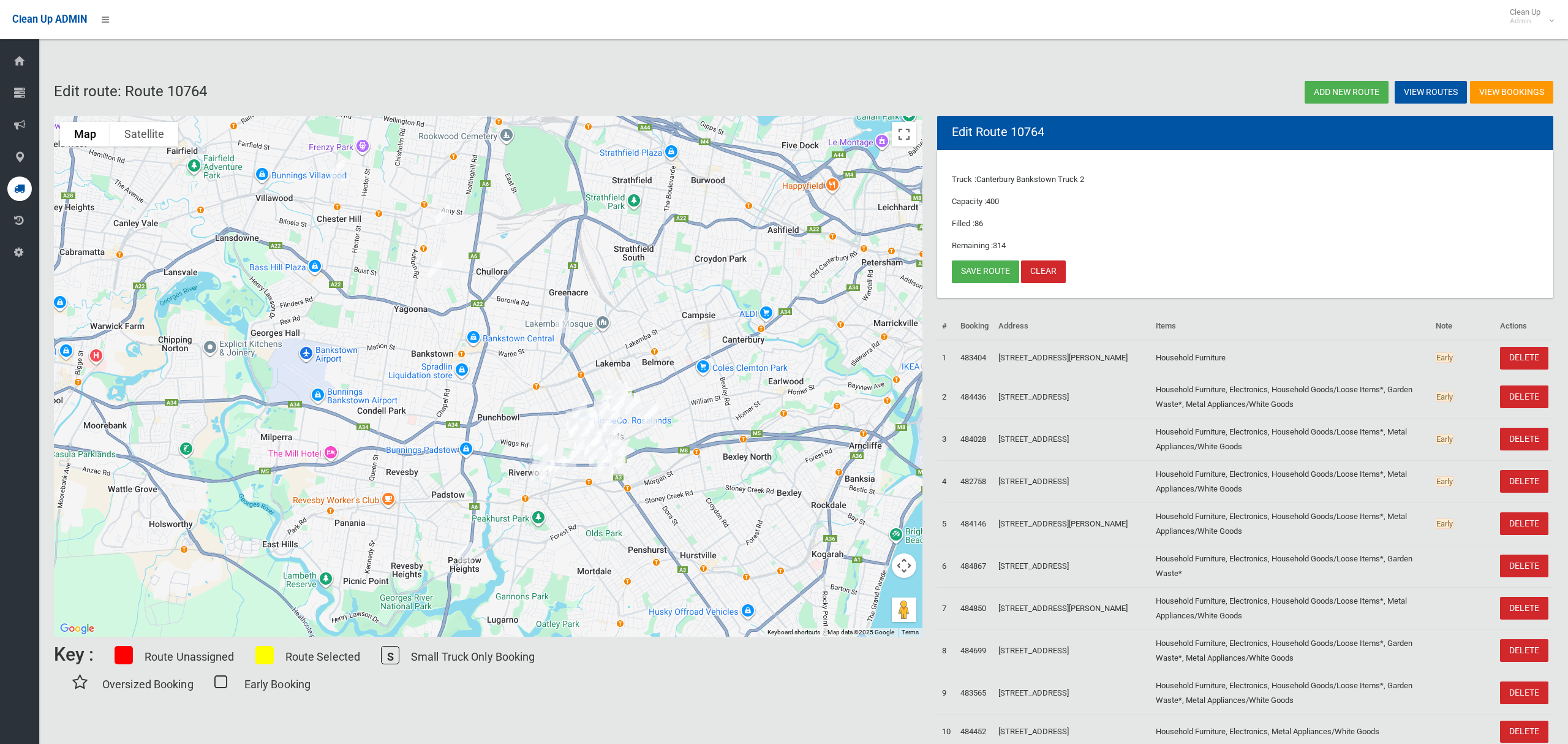
click at [442, 212] on img "31 Cooper Road, BIRRONG NSW 2143" at bounding box center [443, 216] width 24 height 31
click at [981, 269] on link "Save route" at bounding box center [985, 271] width 67 height 22
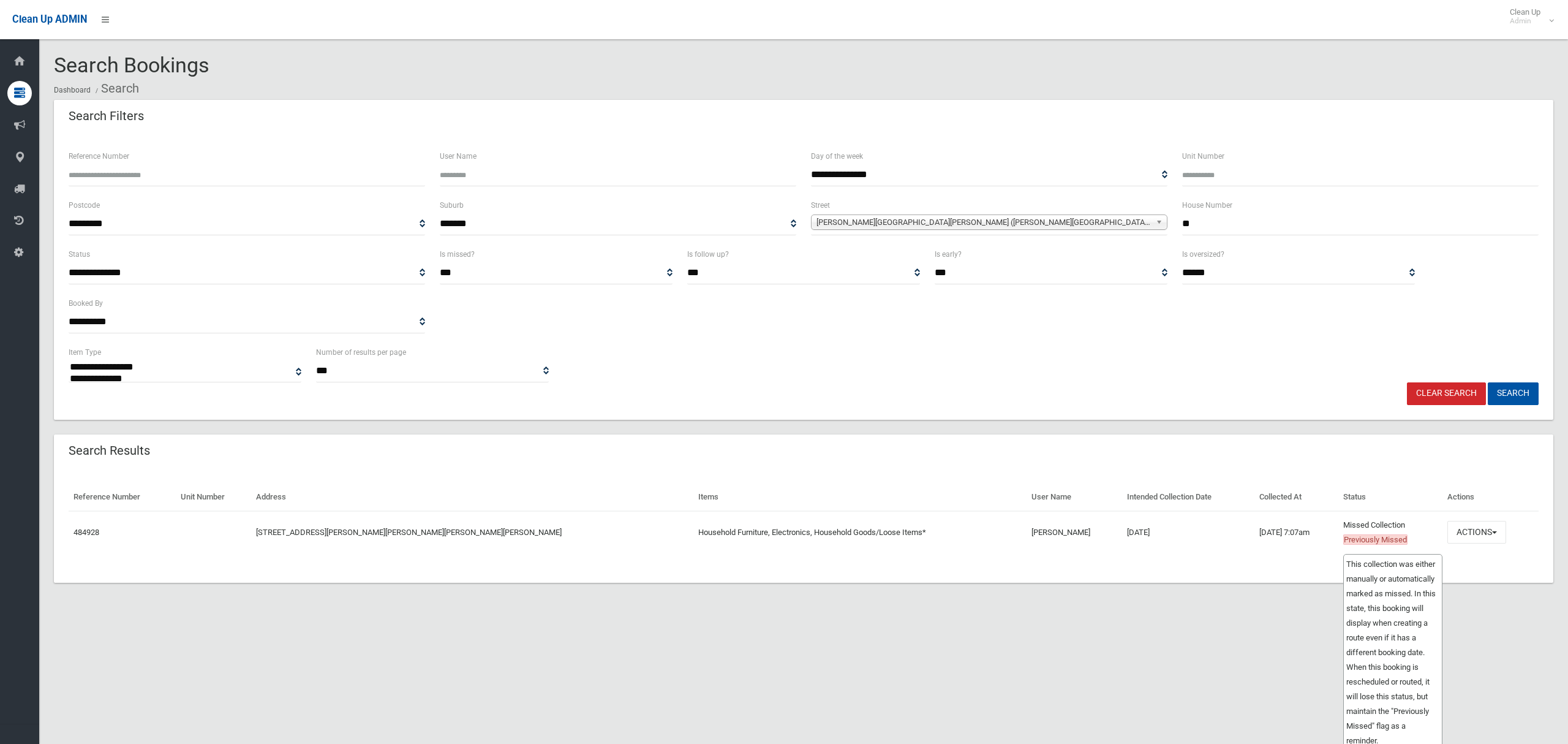
select select
click at [1450, 536] on button "Actions" at bounding box center [1477, 532] width 58 height 22
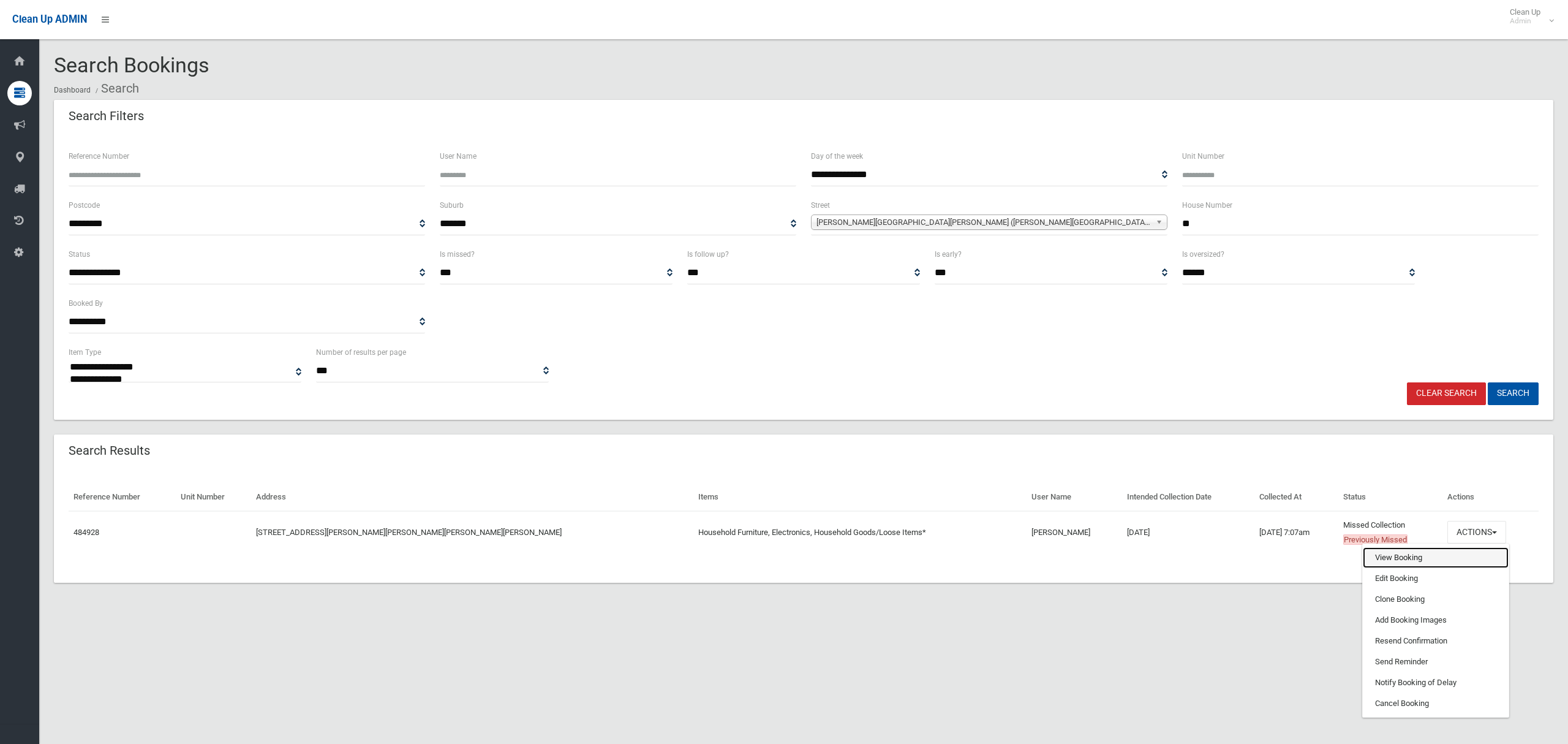
click at [1375, 554] on link "View Booking" at bounding box center [1436, 558] width 146 height 21
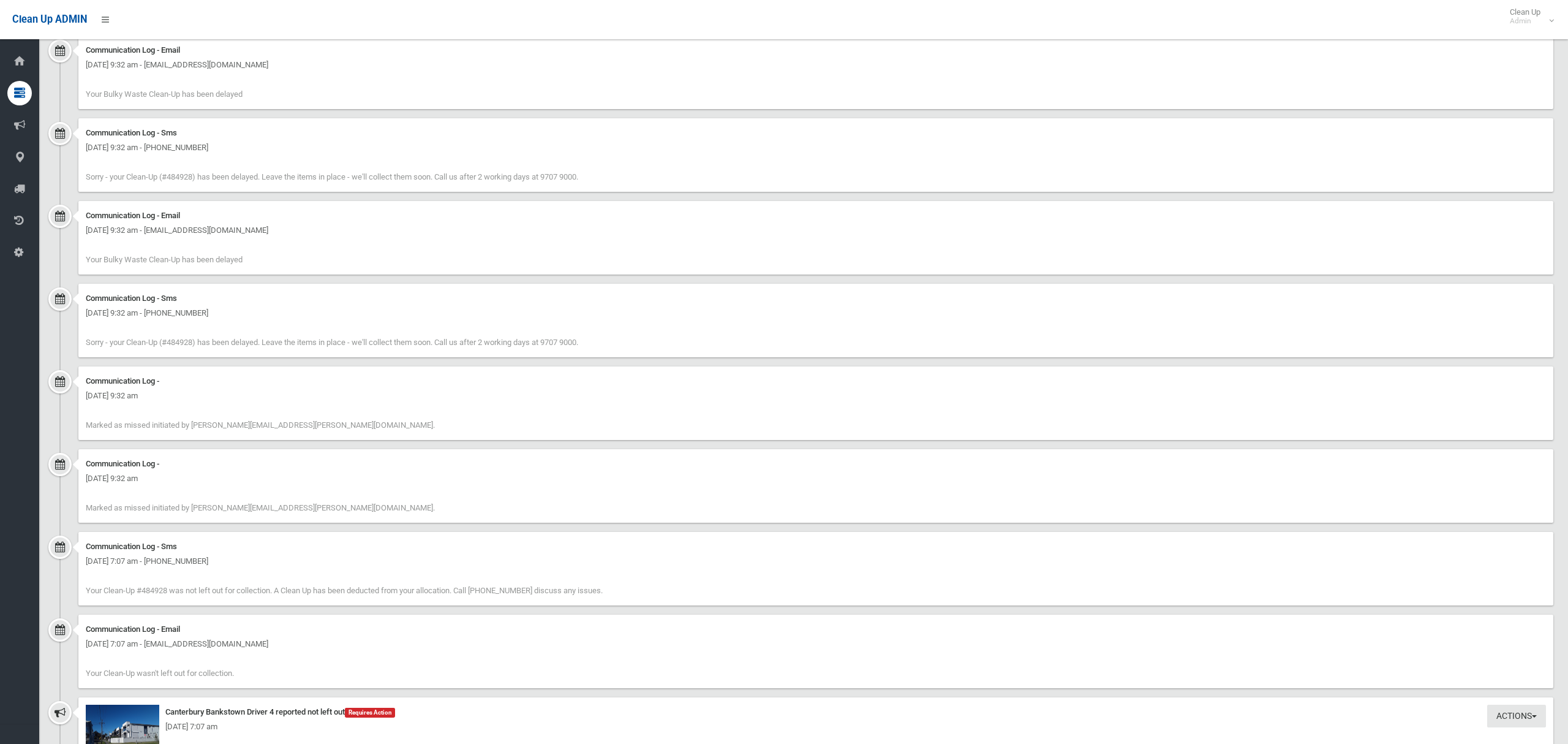
scroll to position [821, 0]
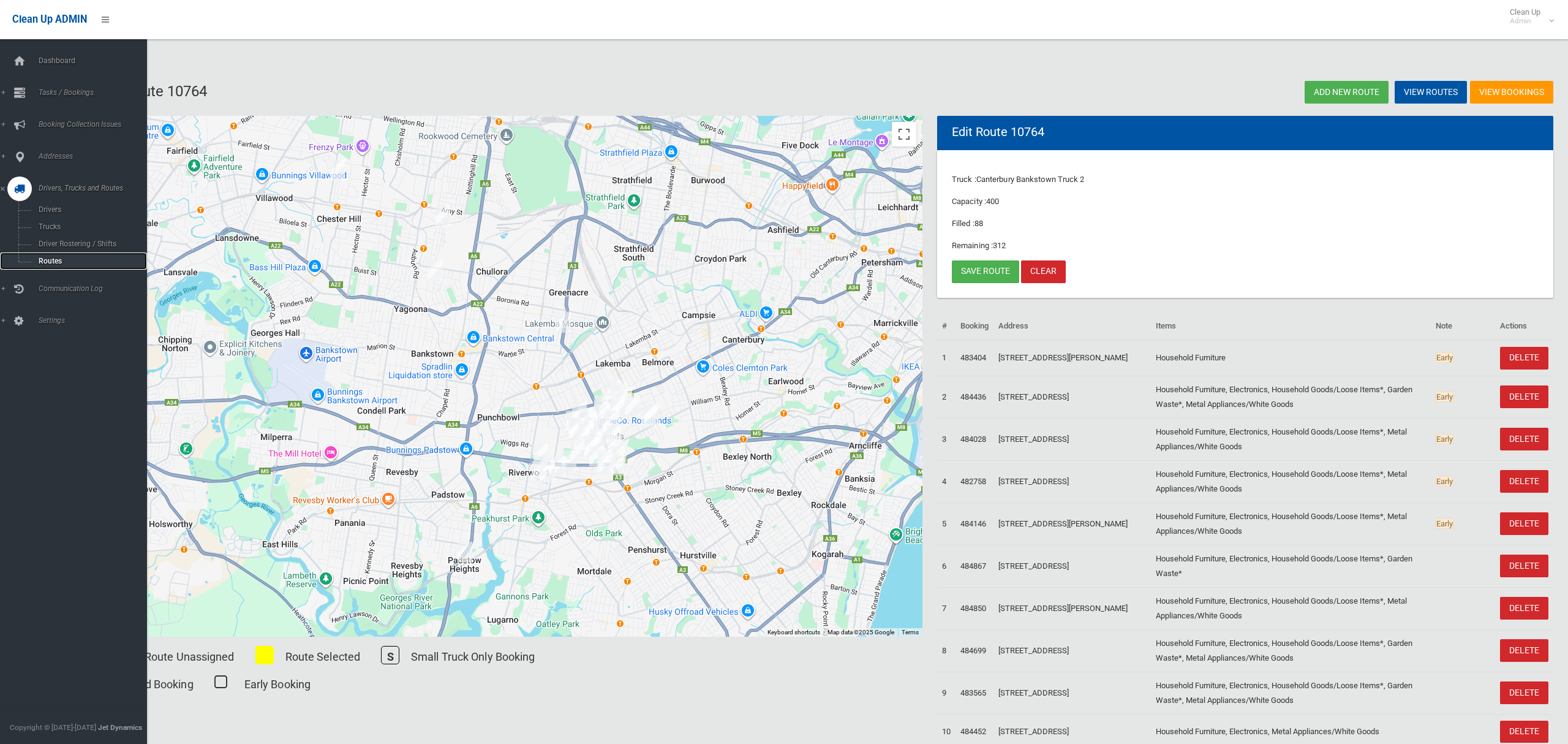
click at [55, 256] on span "Routes" at bounding box center [86, 260] width 102 height 9
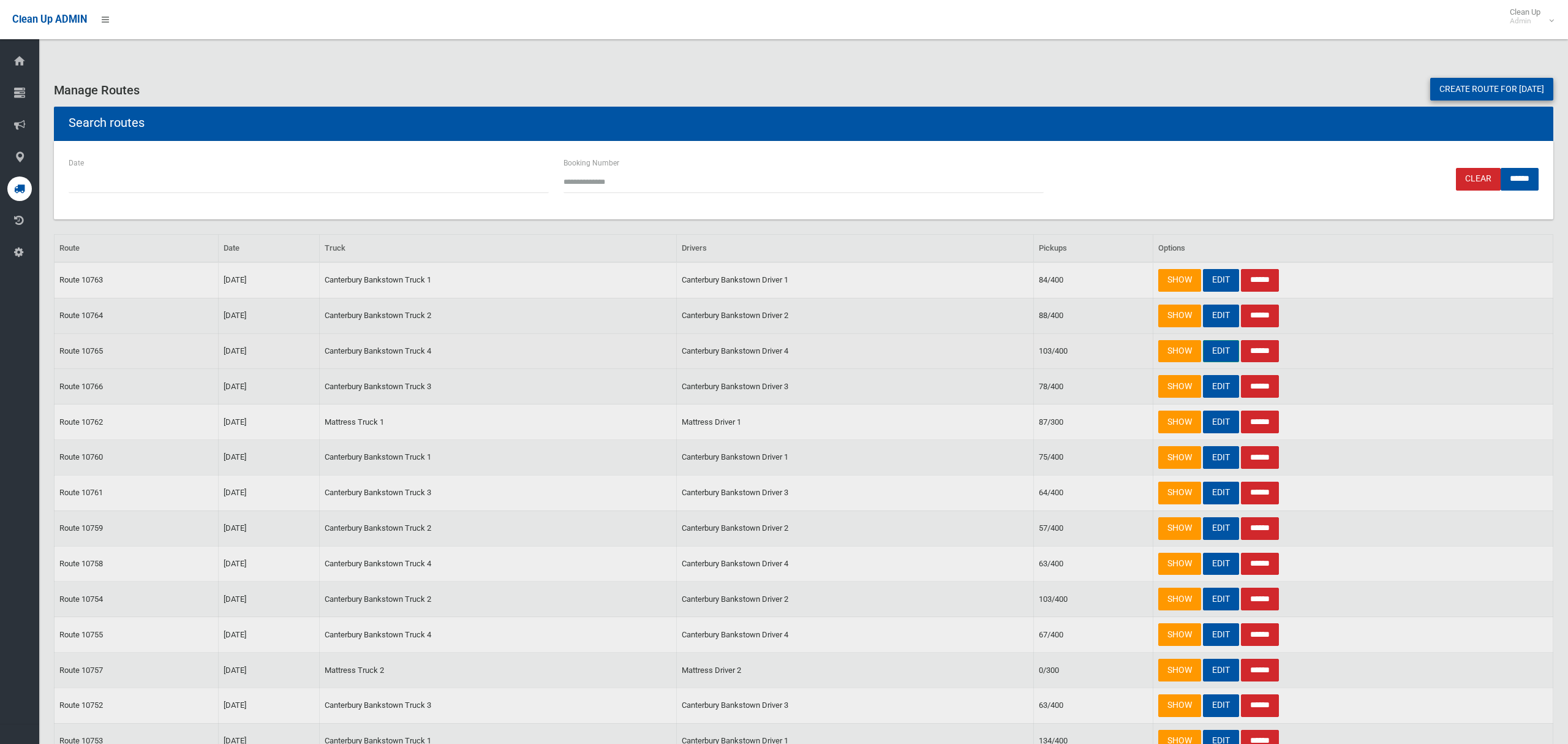
click at [1221, 346] on link "EDIT" at bounding box center [1221, 351] width 36 height 22
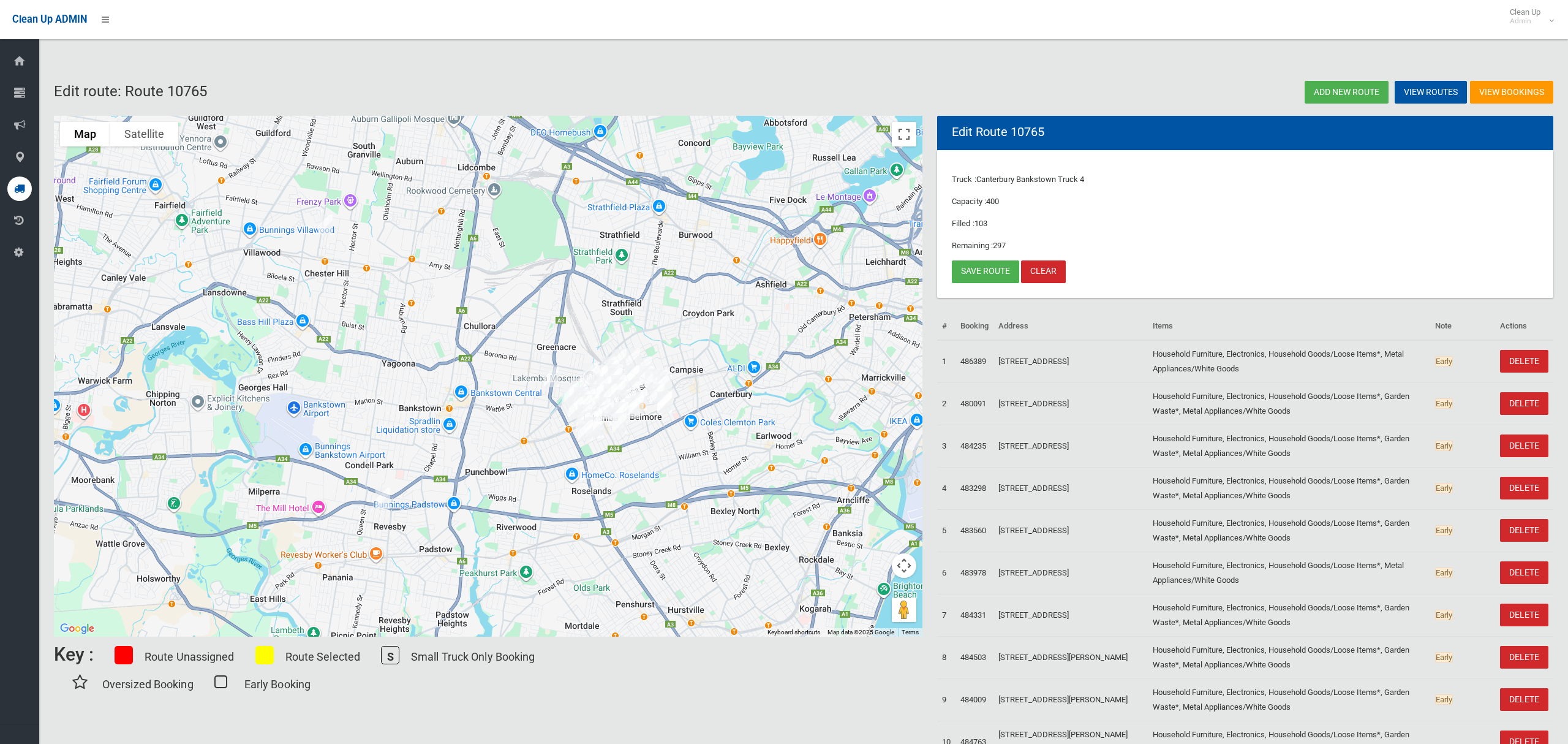
click at [326, 226] on img "94 Campbell Hill Road, CHESTER HILL NSW 2162" at bounding box center [325, 224] width 24 height 31
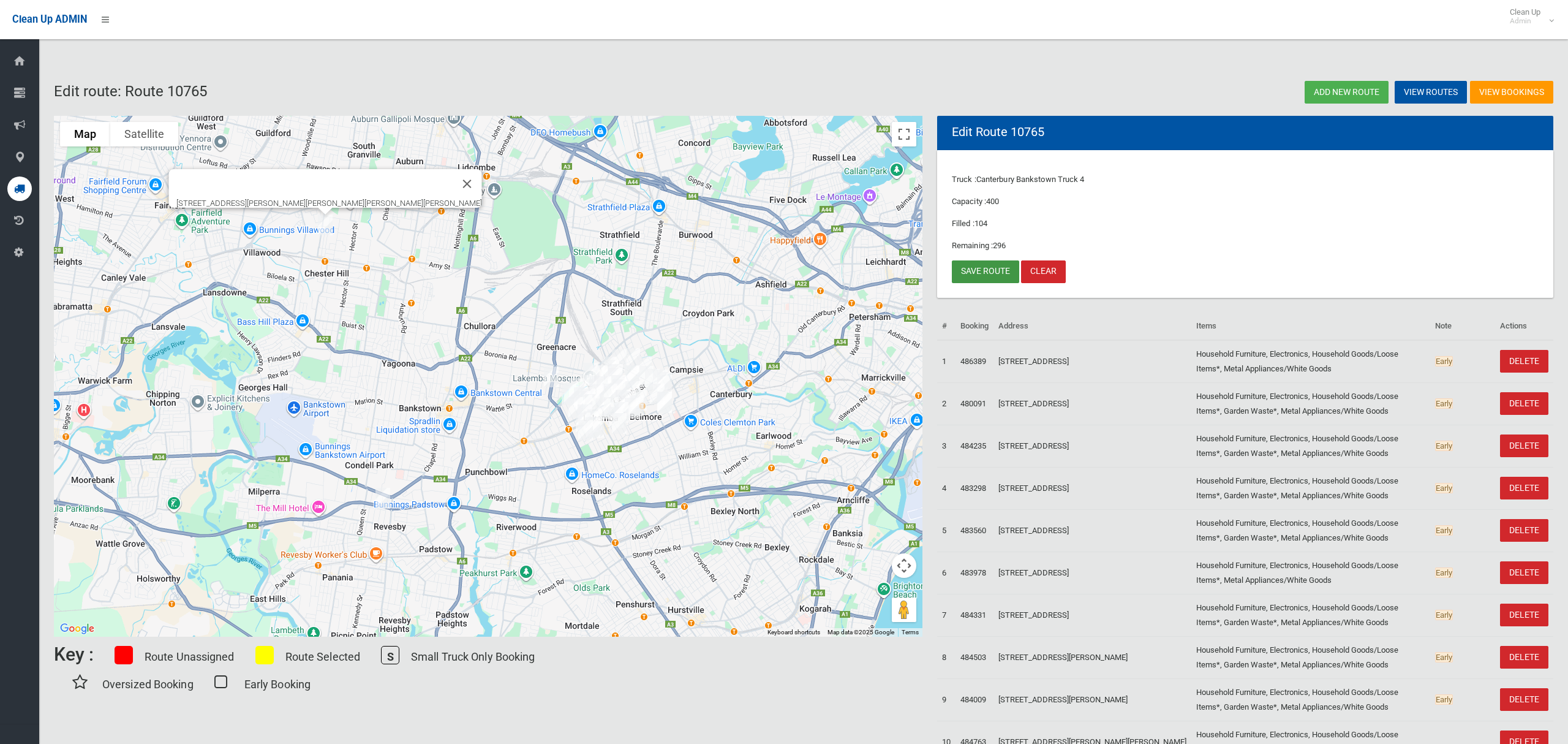
click at [981, 270] on link "Save route" at bounding box center [985, 271] width 67 height 22
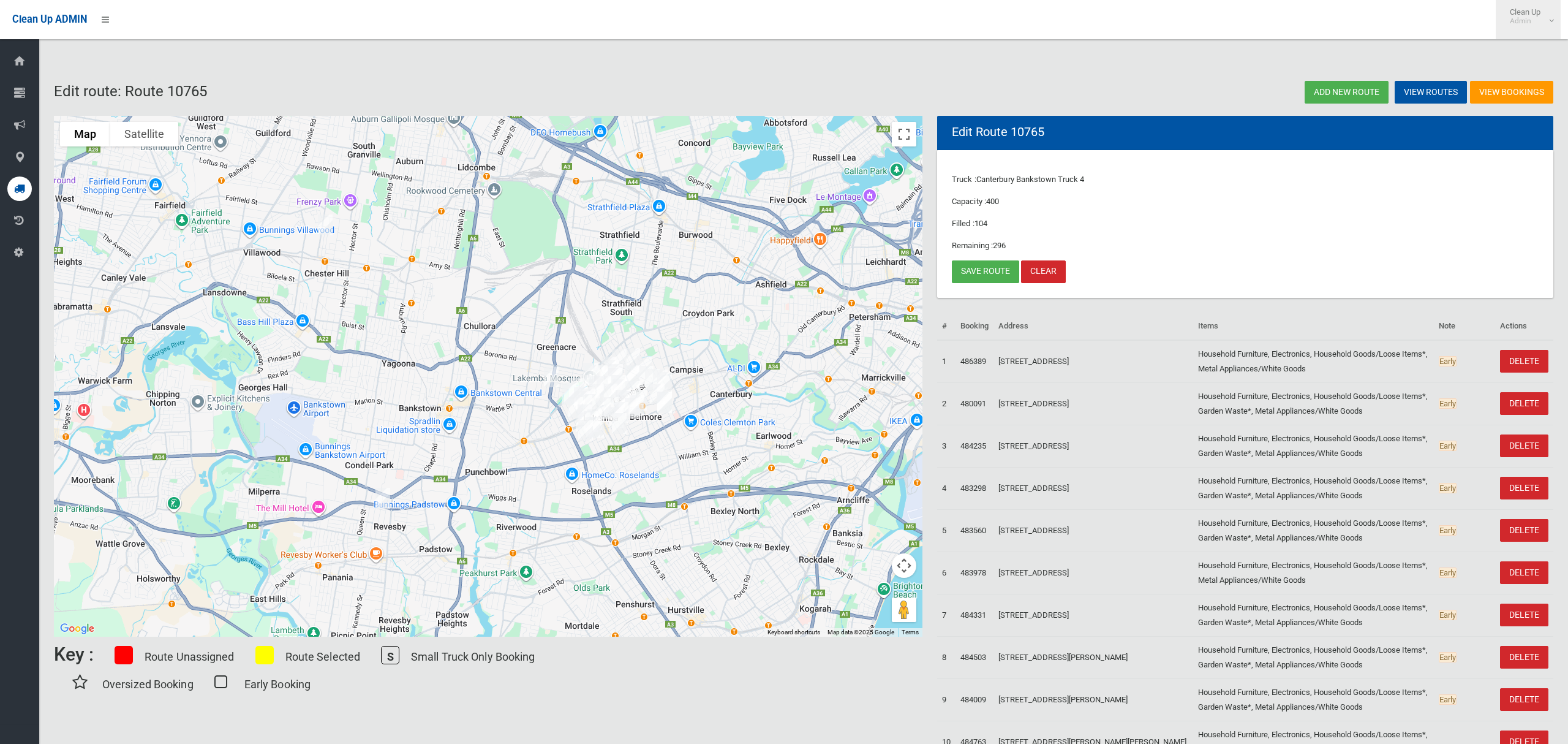
click at [1539, 16] on small "Admin" at bounding box center [1525, 21] width 31 height 10
click at [1526, 55] on link "Logout" at bounding box center [1529, 53] width 64 height 21
